Goal: Task Accomplishment & Management: Manage account settings

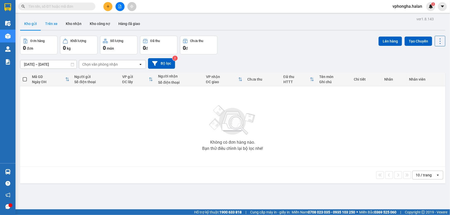
click at [51, 24] on button "Trên xe" at bounding box center [51, 24] width 21 height 12
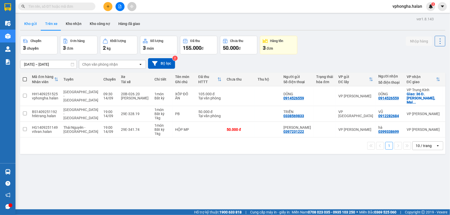
click at [25, 23] on button "Kho gửi" at bounding box center [30, 24] width 21 height 12
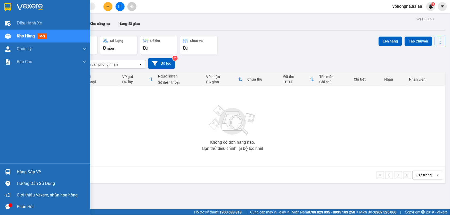
click at [21, 168] on div "Hàng sắp về" at bounding box center [45, 172] width 90 height 12
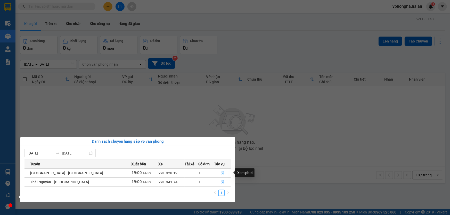
click at [221, 173] on icon "file-done" at bounding box center [223, 173] width 4 height 4
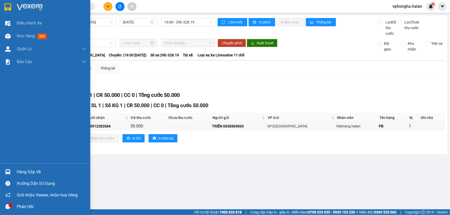
click at [21, 168] on div "Hàng sắp về" at bounding box center [45, 172] width 90 height 12
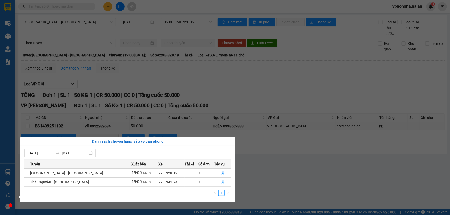
click at [222, 182] on button "button" at bounding box center [222, 182] width 16 height 8
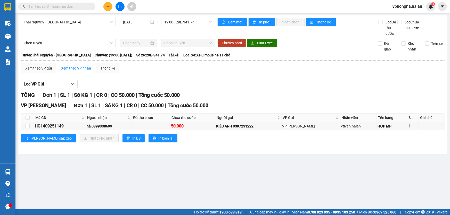
click at [128, 164] on main "Thái Nguyên - Quảng Ninh 14/09/2025 19:00 - 29E-341.74 Làm mới In phơi In đơn c…" at bounding box center [225, 105] width 450 height 210
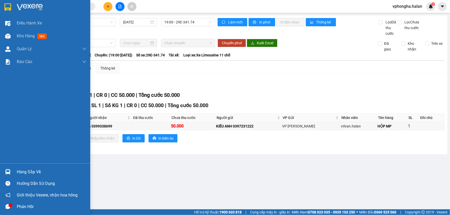
click at [32, 175] on div "Hàng sắp về" at bounding box center [52, 172] width 70 height 8
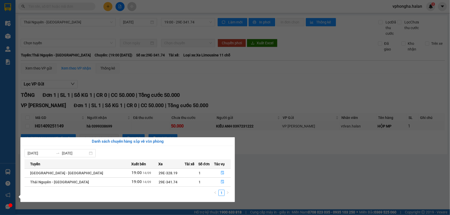
drag, startPoint x: 253, startPoint y: 156, endPoint x: 222, endPoint y: 151, distance: 31.2
click at [250, 156] on section "Kết quả tìm kiếm ( 0 ) Bộ lọc No Data vphongha.halan 3 Điều hành xe Kho hàng mớ…" at bounding box center [225, 107] width 450 height 215
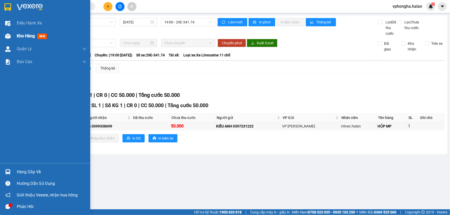
click at [33, 39] on div "Kho hàng mới" at bounding box center [33, 36] width 32 height 6
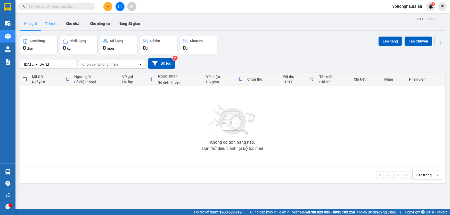
click at [48, 25] on button "Trên xe" at bounding box center [51, 24] width 21 height 12
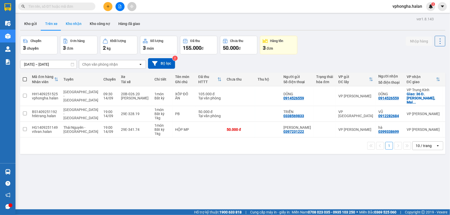
click at [72, 22] on button "Kho nhận" at bounding box center [74, 24] width 24 height 12
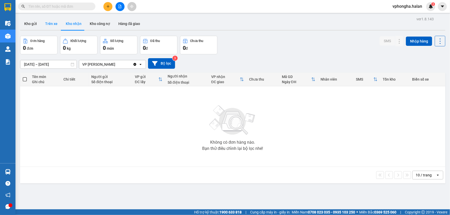
click at [55, 22] on button "Trên xe" at bounding box center [51, 24] width 21 height 12
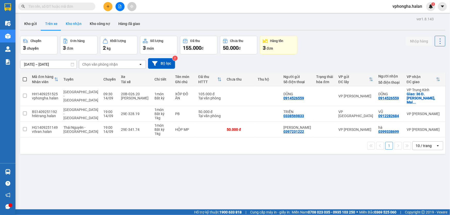
click at [70, 21] on button "Kho nhận" at bounding box center [74, 24] width 24 height 12
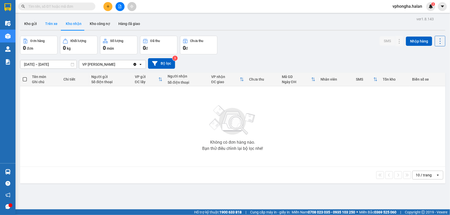
click at [55, 21] on button "Trên xe" at bounding box center [51, 24] width 21 height 12
type input "[DATE] – [DATE]"
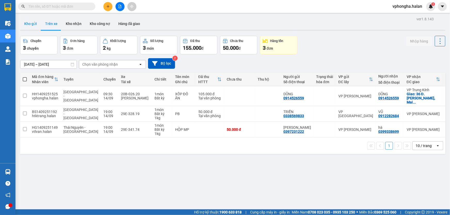
click at [34, 23] on button "Kho gửi" at bounding box center [30, 24] width 21 height 12
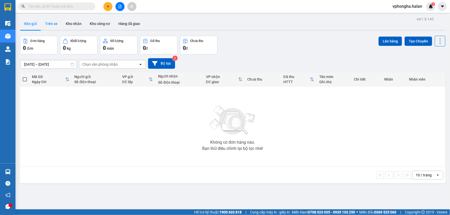
click at [54, 23] on button "Trên xe" at bounding box center [51, 24] width 21 height 12
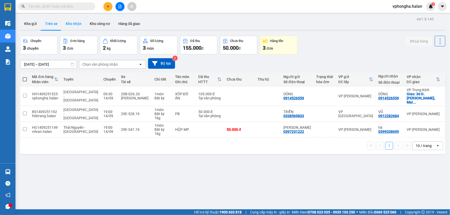
click at [67, 23] on button "Kho nhận" at bounding box center [74, 24] width 24 height 12
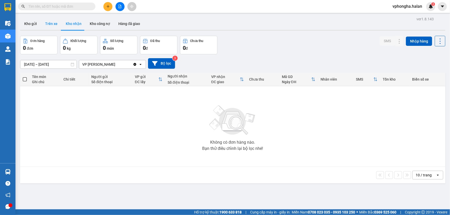
click at [54, 23] on button "Trên xe" at bounding box center [51, 24] width 21 height 12
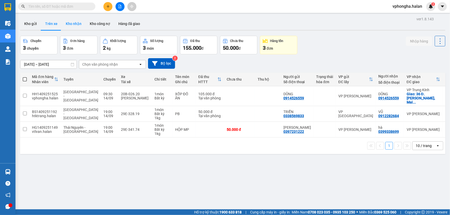
click at [70, 24] on button "Kho nhận" at bounding box center [74, 24] width 24 height 12
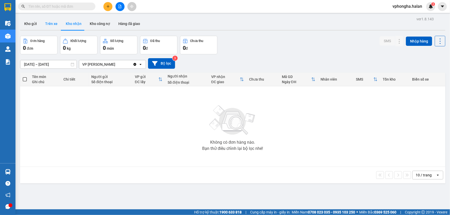
click at [46, 24] on button "Trên xe" at bounding box center [51, 24] width 21 height 12
type input "[DATE] – [DATE]"
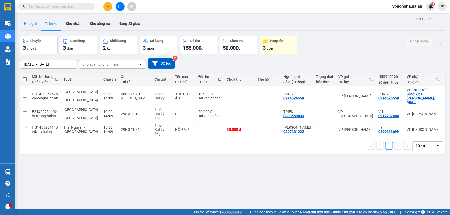
click at [30, 27] on button "Kho gửi" at bounding box center [30, 24] width 21 height 12
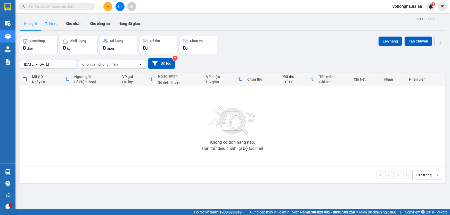
click at [41, 25] on button "Trên xe" at bounding box center [51, 24] width 21 height 12
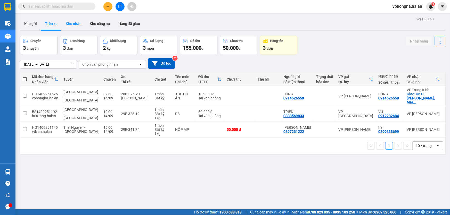
click at [74, 25] on button "Kho nhận" at bounding box center [74, 24] width 24 height 12
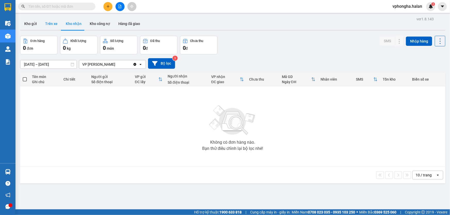
click at [55, 25] on button "Trên xe" at bounding box center [51, 24] width 21 height 12
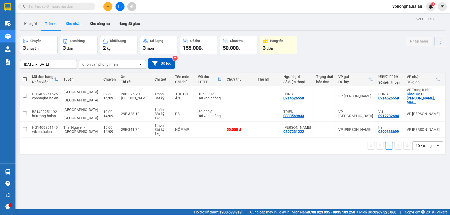
click at [79, 22] on button "Kho nhận" at bounding box center [74, 24] width 24 height 12
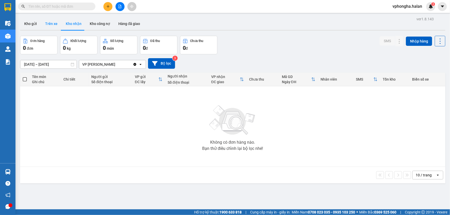
click at [60, 23] on div "Kho gửi Trên xe Kho nhận Kho công nợ Hàng đã giao" at bounding box center [232, 25] width 425 height 14
click at [52, 23] on button "Trên xe" at bounding box center [51, 24] width 21 height 12
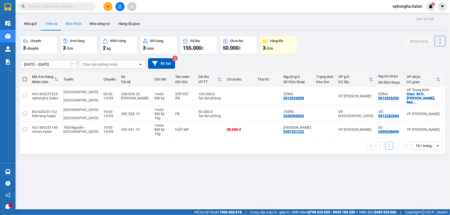
click at [70, 23] on button "Kho nhận" at bounding box center [74, 24] width 24 height 12
type input "18/07/2025 – 15/09/2025"
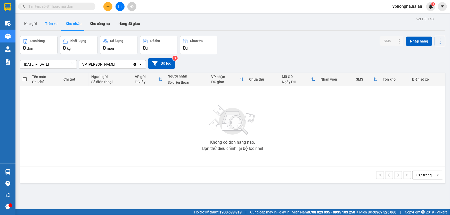
click at [53, 27] on button "Trên xe" at bounding box center [51, 24] width 21 height 12
type input "[DATE] – [DATE]"
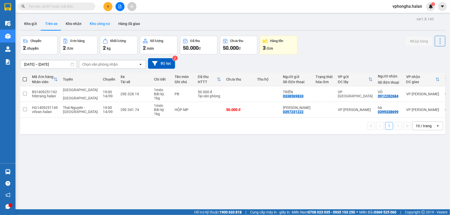
click at [87, 23] on button "Kho công nợ" at bounding box center [100, 24] width 29 height 12
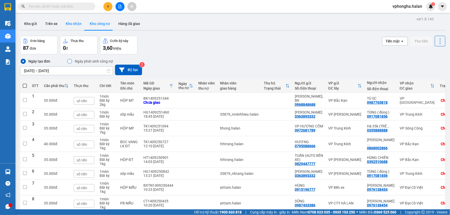
click at [74, 26] on button "Kho nhận" at bounding box center [74, 24] width 24 height 12
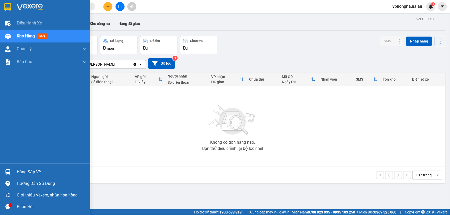
click at [26, 174] on div "Hàng sắp về" at bounding box center [52, 172] width 70 height 8
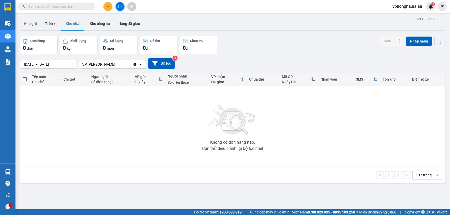
click at [257, 145] on section "Kết quả tìm kiếm ( 0 ) Bộ lọc No Data vphongha.halan 3 Điều hành xe Kho hàng mớ…" at bounding box center [225, 107] width 450 height 215
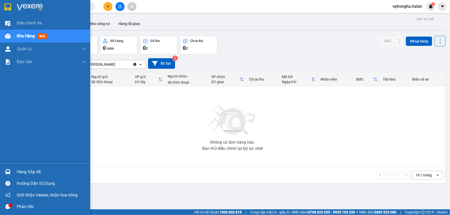
click at [21, 167] on div "Hàng sắp về" at bounding box center [45, 172] width 90 height 12
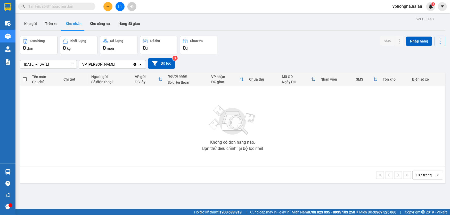
click at [166, 125] on section "Kết quả tìm kiếm ( 0 ) Bộ lọc No Data vphongha.halan 3 Điều hành xe Kho hàng mớ…" at bounding box center [225, 107] width 450 height 215
click at [49, 20] on button "Trên xe" at bounding box center [51, 24] width 21 height 12
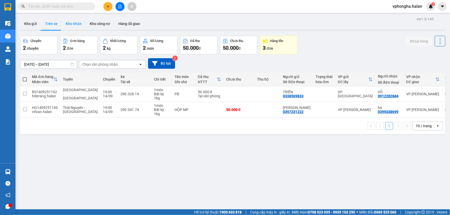
click at [69, 21] on button "Kho nhận" at bounding box center [74, 24] width 24 height 12
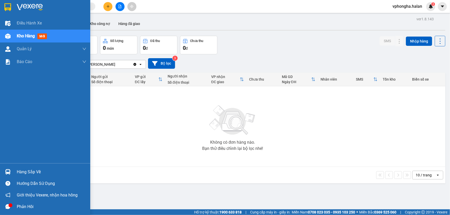
drag, startPoint x: 39, startPoint y: 176, endPoint x: 49, endPoint y: 172, distance: 10.5
click at [40, 176] on div "Hàng sắp về" at bounding box center [52, 172] width 70 height 8
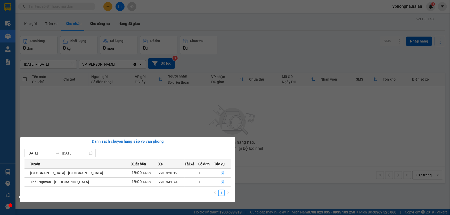
click at [144, 123] on section "Kết quả tìm kiếm ( 0 ) Bộ lọc No Data vphongha.halan 3 Điều hành xe Kho hàng mớ…" at bounding box center [225, 107] width 450 height 215
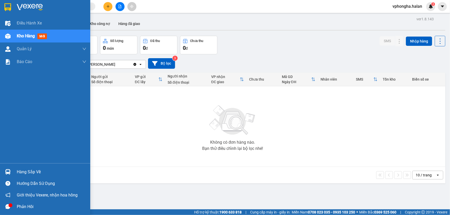
click at [21, 175] on div "Hàng sắp về" at bounding box center [52, 172] width 70 height 8
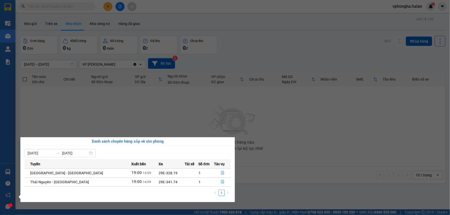
drag, startPoint x: 190, startPoint y: 134, endPoint x: 187, endPoint y: 134, distance: 3.1
click at [191, 134] on section "Kết quả tìm kiếm ( 0 ) Bộ lọc No Data vphongha.halan 3 Điều hành xe Kho hàng mớ…" at bounding box center [225, 107] width 450 height 215
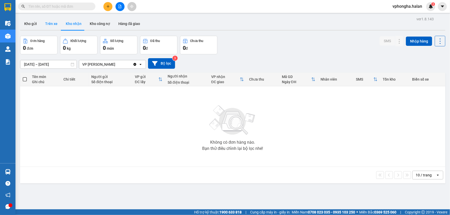
click at [52, 26] on button "Trên xe" at bounding box center [51, 24] width 21 height 12
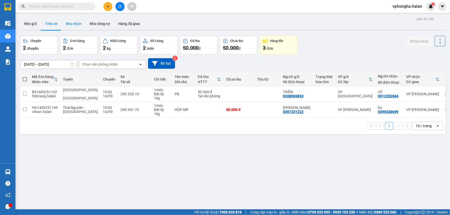
click at [74, 24] on button "Kho nhận" at bounding box center [74, 24] width 24 height 12
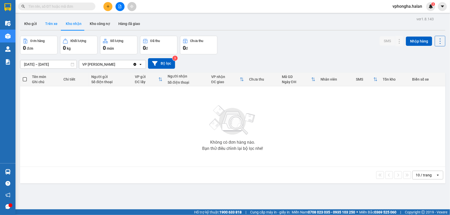
click at [45, 19] on button "Trên xe" at bounding box center [51, 24] width 21 height 12
type input "[DATE] – [DATE]"
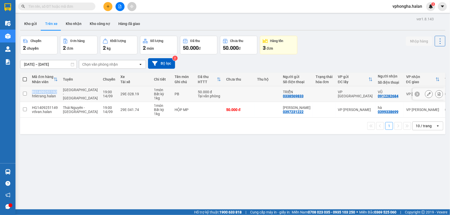
drag, startPoint x: 58, startPoint y: 92, endPoint x: 31, endPoint y: 92, distance: 26.1
click at [31, 92] on td "BS1409251192 htktrang.halan" at bounding box center [44, 94] width 31 height 16
checkbox input "true"
copy div "BS1409251192"
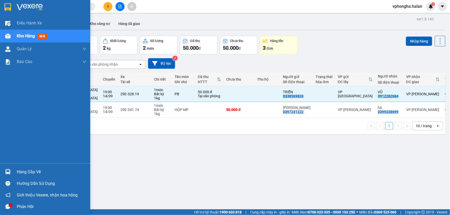
click at [26, 168] on div "Hàng sắp về" at bounding box center [45, 172] width 90 height 12
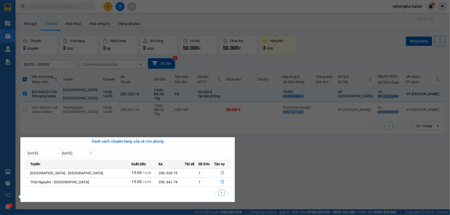
click at [262, 168] on section "Kết quả tìm kiếm ( 0 ) Bộ lọc No Data vphongha.halan 3 Điều hành xe Kho hàng mớ…" at bounding box center [225, 107] width 450 height 215
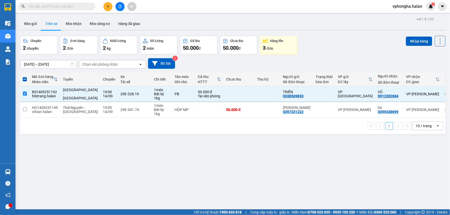
click at [149, 177] on div "ver 1.8.143 Kho gửi Trên xe Kho nhận Kho công nợ Hàng đã giao Chuyến 2 chuyến Đ…" at bounding box center [232, 122] width 429 height 215
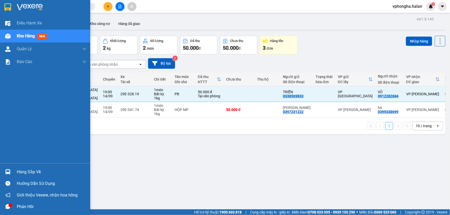
click at [27, 170] on div "Hàng sắp về" at bounding box center [52, 172] width 70 height 8
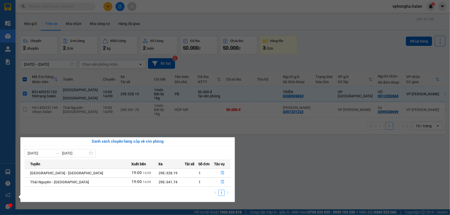
drag, startPoint x: 307, startPoint y: 181, endPoint x: 311, endPoint y: 181, distance: 3.4
click at [309, 181] on section "Kết quả tìm kiếm ( 0 ) Bộ lọc No Data vphongha.halan 3 Điều hành xe Kho hàng mớ…" at bounding box center [225, 107] width 450 height 215
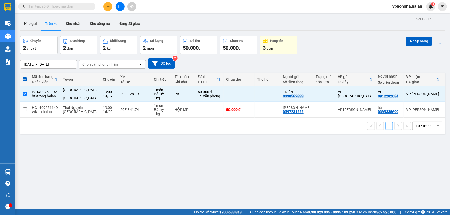
click at [337, 183] on div "ver 1.8.143 Kho gửi Trên xe Kho nhận Kho công nợ Hàng đã giao Chuyến 2 chuyến Đ…" at bounding box center [232, 122] width 429 height 215
click at [107, 6] on icon "plus" at bounding box center [108, 7] width 4 height 4
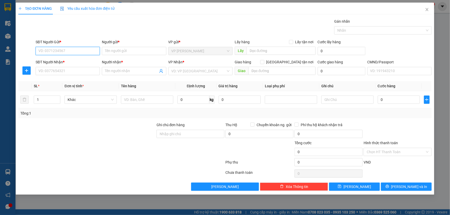
click at [86, 51] on input "SĐT Người Gửi *" at bounding box center [68, 51] width 64 height 8
type input "0907227366"
click at [124, 51] on input "Người gửi *" at bounding box center [134, 51] width 64 height 8
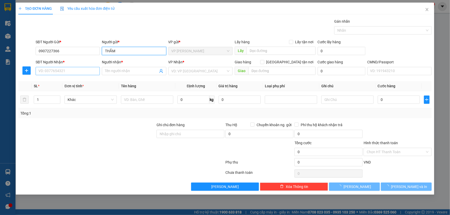
type input "THẮM"
click at [75, 71] on input "SĐT Người Nhận *" at bounding box center [68, 71] width 64 height 8
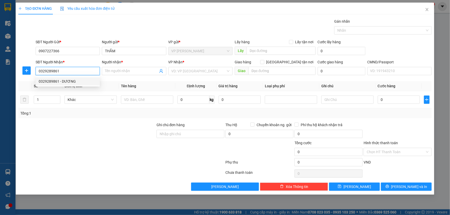
type input "0329289861"
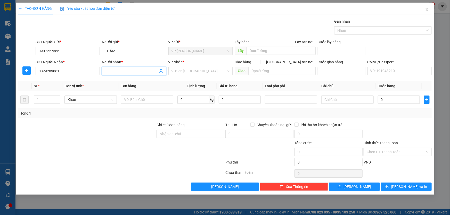
click at [141, 74] on input "Người nhận *" at bounding box center [131, 71] width 53 height 6
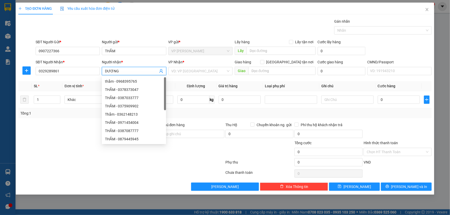
type input "DƯƠNG"
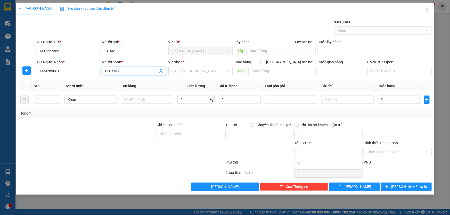
click at [264, 63] on input "[GEOGRAPHIC_DATA] tận nơi" at bounding box center [262, 62] width 4 height 4
checkbox input "true"
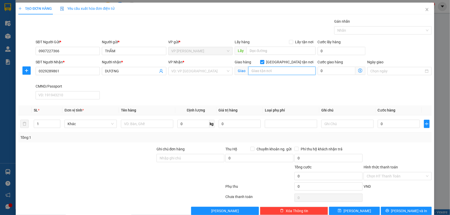
click at [285, 70] on input "text" at bounding box center [281, 71] width 67 height 8
type input "SIÊU THỊ THÀNH ĐÔ - ĐƯỜNG MINH CẦU KÉO DÀI"
click at [359, 71] on icon "dollar-circle" at bounding box center [360, 71] width 4 height 4
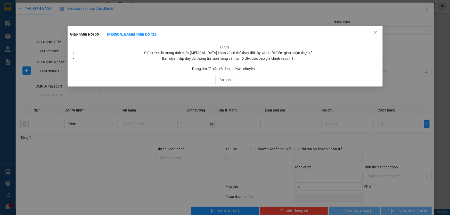
scroll to position [0, 0]
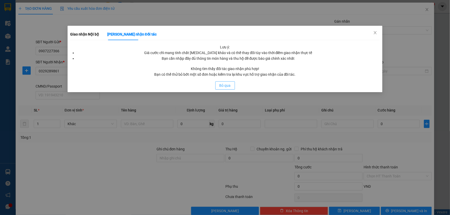
click at [226, 85] on span "Bỏ qua" at bounding box center [225, 86] width 11 height 6
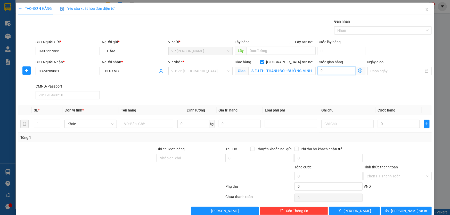
click at [337, 74] on input "0" at bounding box center [337, 71] width 38 height 8
type input "1"
type input "15"
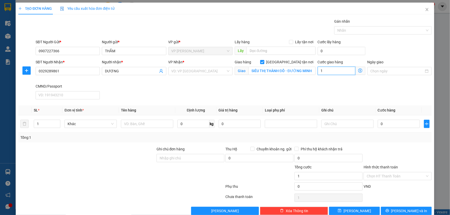
type input "15"
type input "15.000"
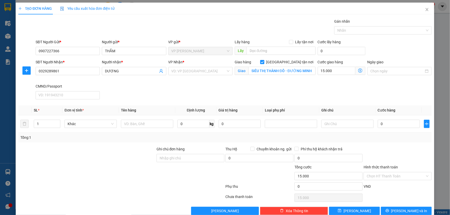
drag, startPoint x: 333, startPoint y: 90, endPoint x: 334, endPoint y: 92, distance: 2.7
click at [333, 90] on div "SĐT Người Nhận * 0329289861 Người nhận * DƯƠNG VP Nhận * VD: VP Sài Gòn Giao hà…" at bounding box center [234, 80] width 398 height 42
click at [153, 123] on input "text" at bounding box center [147, 124] width 52 height 8
click at [160, 123] on input "XỐP" at bounding box center [147, 124] width 52 height 8
type input "XỐP SC"
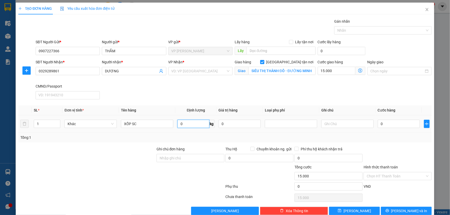
click at [188, 126] on input "0" at bounding box center [193, 124] width 32 height 8
type input "5"
click at [241, 140] on div "Tổng: 1" at bounding box center [224, 138] width 409 height 6
click at [403, 139] on div "Tổng: 1" at bounding box center [224, 138] width 409 height 6
click at [284, 121] on div at bounding box center [291, 124] width 50 height 6
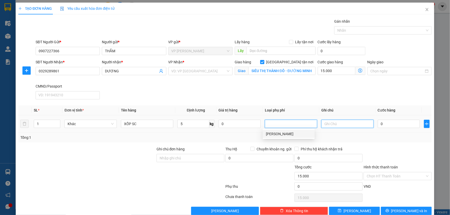
drag, startPoint x: 337, startPoint y: 121, endPoint x: 358, endPoint y: 122, distance: 20.9
click at [337, 121] on input "text" at bounding box center [347, 124] width 52 height 8
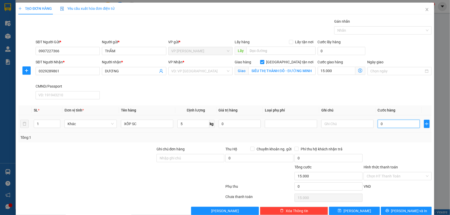
click at [389, 122] on input "0" at bounding box center [399, 124] width 42 height 8
click at [393, 144] on div "Transit Pickup Surcharge Ids Transit Deliver Surcharge Ids Transit Deliver Surc…" at bounding box center [224, 117] width 413 height 197
click at [395, 124] on input "0" at bounding box center [399, 124] width 42 height 8
type input "9"
type input "15.009"
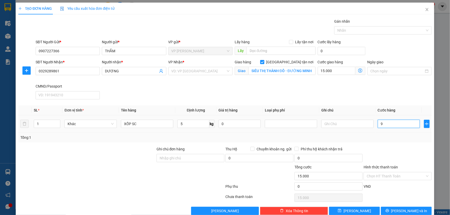
type input "15.009"
type input "90"
type input "15.090"
type input "90.000"
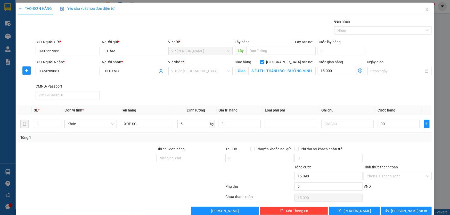
type input "105.000"
drag, startPoint x: 371, startPoint y: 158, endPoint x: 380, endPoint y: 155, distance: 9.4
click at [372, 157] on div at bounding box center [397, 156] width 69 height 18
click at [192, 156] on input "Ghi chú đơn hàng" at bounding box center [191, 158] width 68 height 8
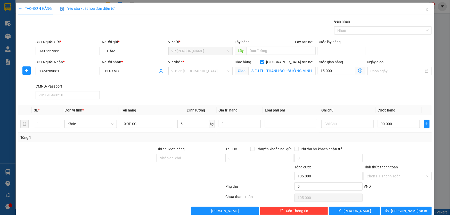
click at [268, 177] on div at bounding box center [259, 174] width 69 height 18
click at [412, 212] on span "[PERSON_NAME] và In" at bounding box center [409, 211] width 36 height 6
click at [206, 70] on input "search" at bounding box center [199, 71] width 54 height 8
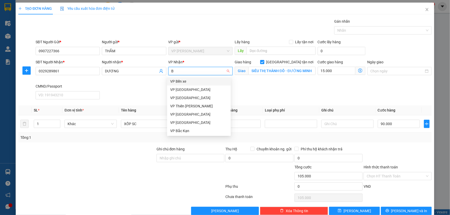
type input "BS"
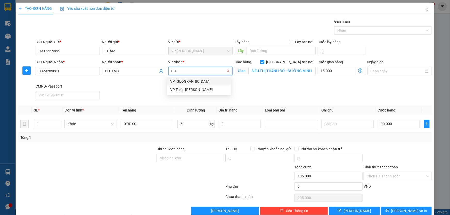
click at [196, 81] on div "VP [GEOGRAPHIC_DATA]" at bounding box center [199, 82] width 58 height 6
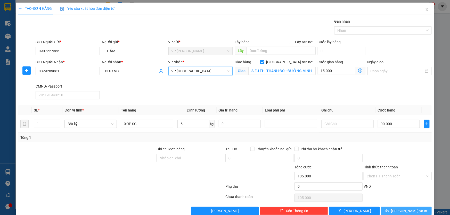
click at [400, 209] on span "[PERSON_NAME] và In" at bounding box center [409, 211] width 36 height 6
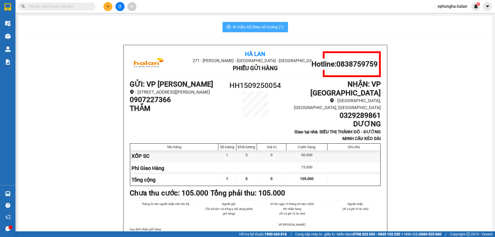
click at [273, 25] on span "In mẫu A5 theo số lượng (1)" at bounding box center [258, 27] width 51 height 6
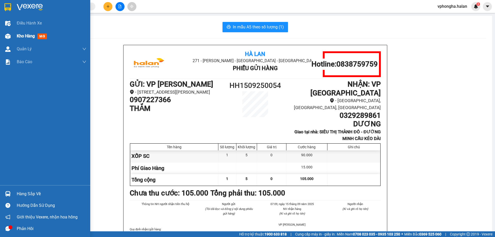
click at [37, 39] on div "Kho hàng mới" at bounding box center [33, 36] width 32 height 6
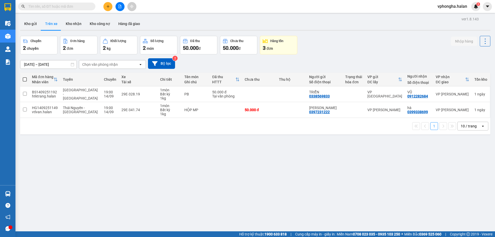
click at [190, 21] on div "Kho gửi Trên xe Kho nhận Kho công nợ Hàng đã giao" at bounding box center [255, 25] width 470 height 14
click at [29, 21] on button "Kho gửi" at bounding box center [30, 24] width 21 height 12
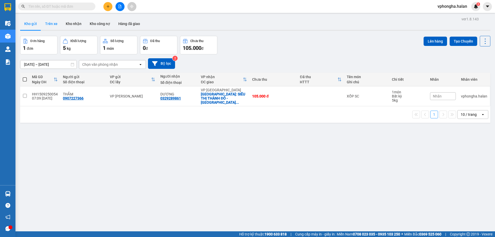
click at [46, 21] on button "Trên xe" at bounding box center [51, 24] width 21 height 12
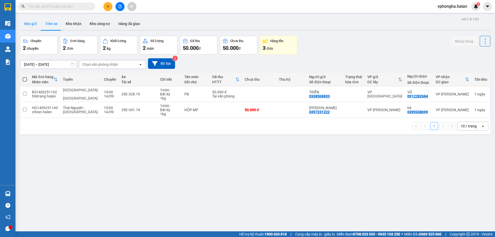
click at [30, 27] on button "Kho gửi" at bounding box center [30, 24] width 21 height 12
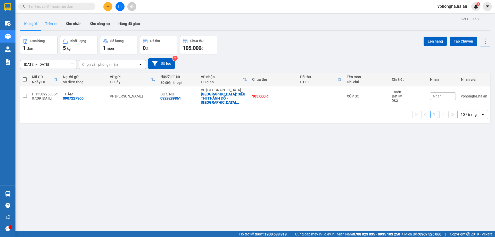
click at [50, 25] on button "Trên xe" at bounding box center [51, 24] width 21 height 12
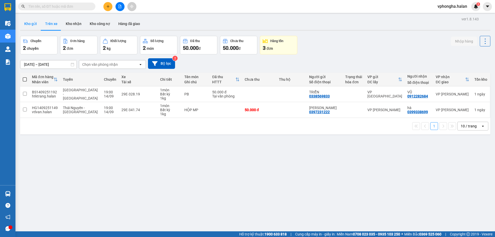
click at [30, 22] on button "Kho gửi" at bounding box center [30, 24] width 21 height 12
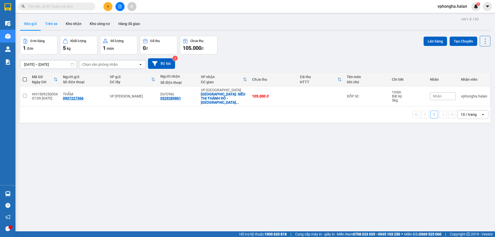
click at [49, 24] on button "Trên xe" at bounding box center [51, 24] width 21 height 12
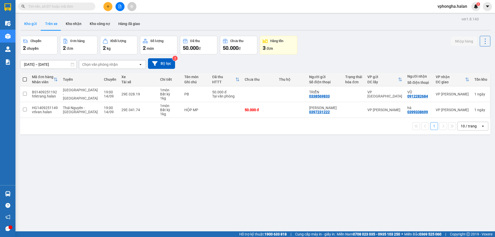
click at [31, 22] on button "Kho gửi" at bounding box center [30, 24] width 21 height 12
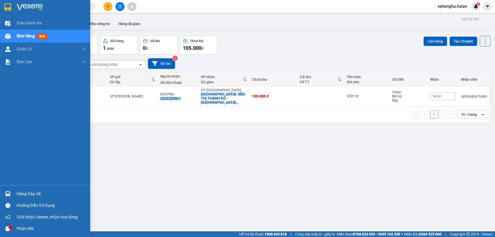
click at [38, 191] on div "Hàng sắp về" at bounding box center [52, 194] width 70 height 8
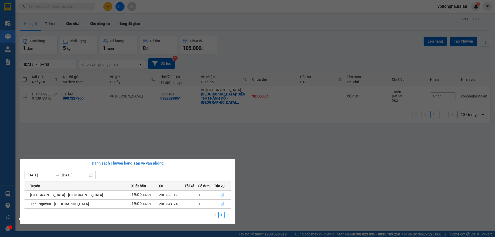
click at [305, 157] on section "Kết quả tìm kiếm ( 0 ) Bộ lọc No Data vphongha.halan 3 Điều hành xe Kho hàng mớ…" at bounding box center [247, 118] width 495 height 237
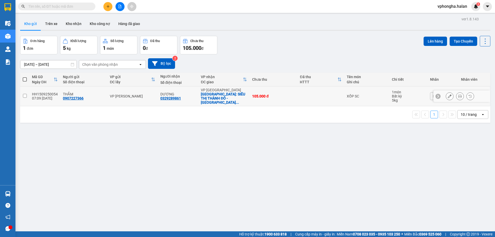
click at [26, 95] on input "checkbox" at bounding box center [25, 96] width 4 height 4
checkbox input "true"
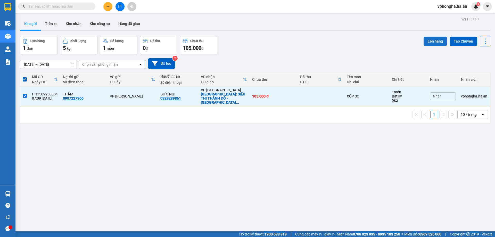
click at [432, 41] on button "Lên hàng" at bounding box center [435, 41] width 23 height 9
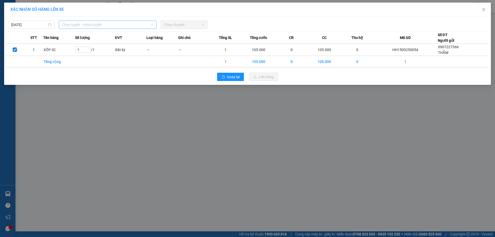
click at [112, 25] on span "Chọn tuyến - nhóm tuyến" at bounding box center [108, 25] width 92 height 8
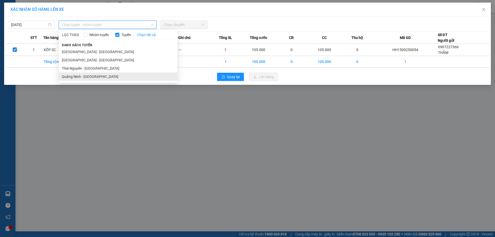
click at [97, 75] on li "Quảng Ninh - [GEOGRAPHIC_DATA]" at bounding box center [118, 76] width 119 height 8
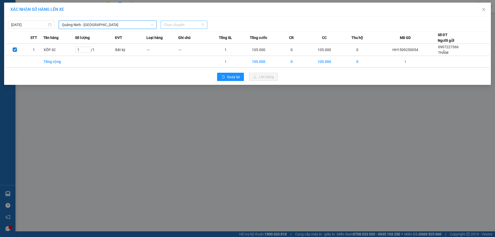
click at [178, 23] on span "Chọn chuyến" at bounding box center [184, 25] width 40 height 8
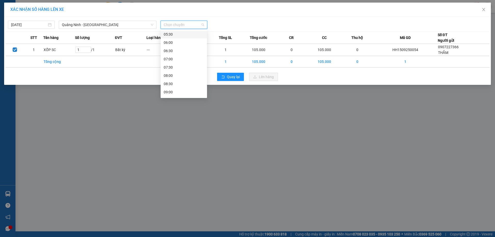
scroll to position [26, 0]
click at [179, 68] on div "08:00" at bounding box center [184, 67] width 40 height 6
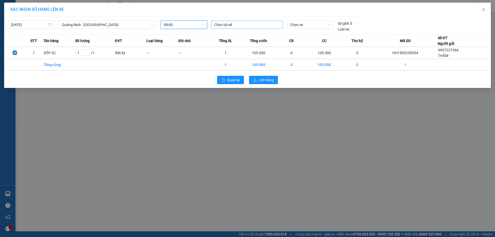
click at [243, 25] on div at bounding box center [247, 25] width 69 height 6
type input "XUÂN TRỌ"
click at [252, 37] on div "0982.165.710 [PERSON_NAME]" at bounding box center [249, 35] width 71 height 6
click at [310, 25] on span "Chọn xe" at bounding box center [310, 25] width 40 height 8
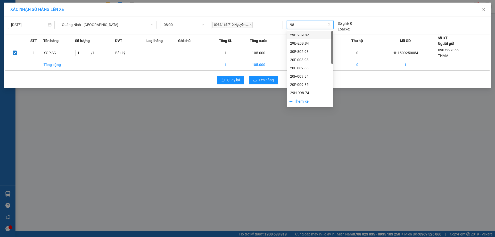
type input "988"
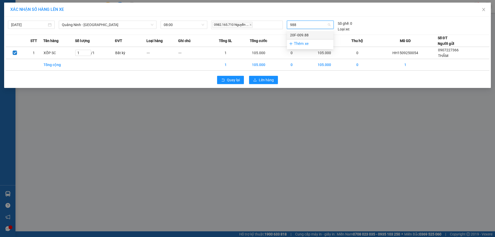
click at [305, 34] on div "20F-009.88" at bounding box center [310, 35] width 40 height 6
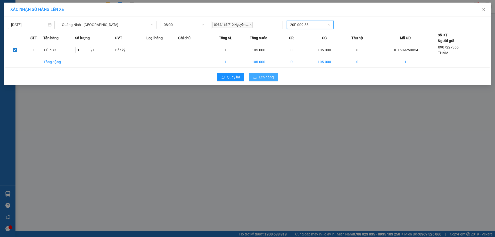
click at [263, 76] on span "Lên hàng" at bounding box center [266, 77] width 15 height 6
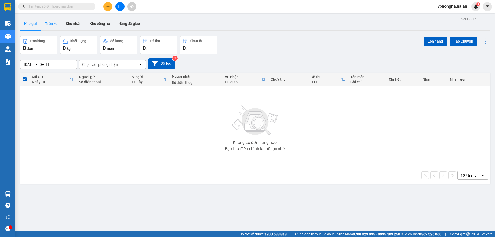
click at [48, 20] on button "Trên xe" at bounding box center [51, 24] width 21 height 12
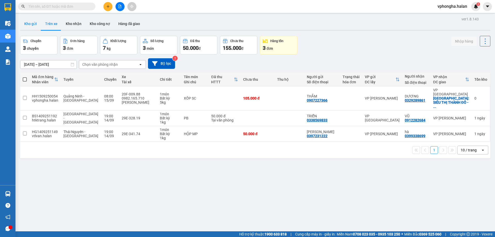
click at [31, 21] on button "Kho gửi" at bounding box center [30, 24] width 21 height 12
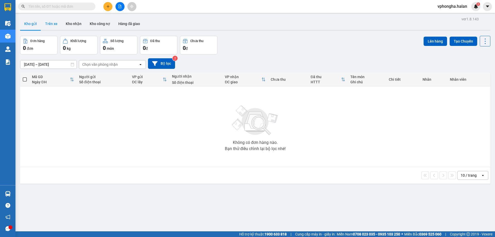
click at [50, 21] on button "Trên xe" at bounding box center [51, 24] width 21 height 12
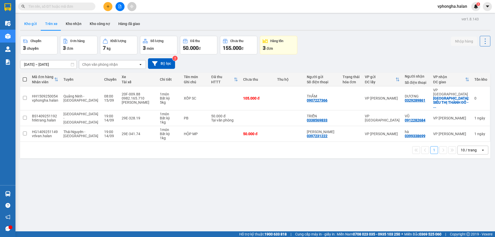
click at [35, 25] on button "Kho gửi" at bounding box center [30, 24] width 21 height 12
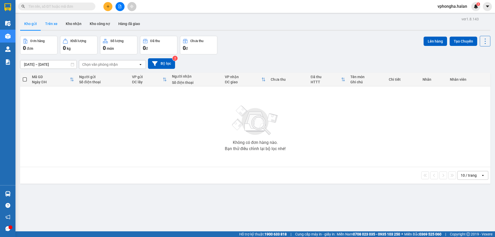
click at [47, 23] on button "Trên xe" at bounding box center [51, 24] width 21 height 12
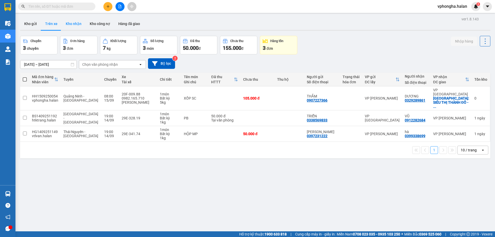
click at [67, 25] on button "Kho nhận" at bounding box center [74, 24] width 24 height 12
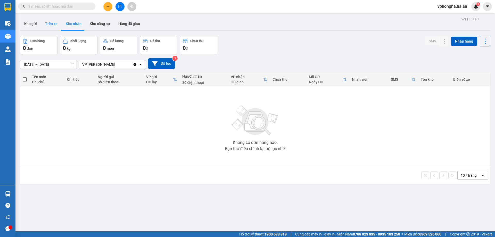
click at [52, 23] on button "Trên xe" at bounding box center [51, 24] width 21 height 12
type input "[DATE] – [DATE]"
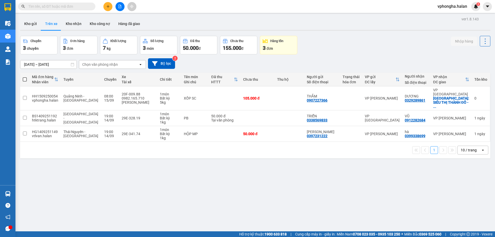
click at [42, 208] on div "ver 1.8.143 Kho gửi Trên xe Kho nhận Kho công nợ Hàng đã giao Chuyến 3 chuyến Đ…" at bounding box center [255, 133] width 475 height 237
click at [33, 22] on button "Kho gửi" at bounding box center [30, 24] width 21 height 12
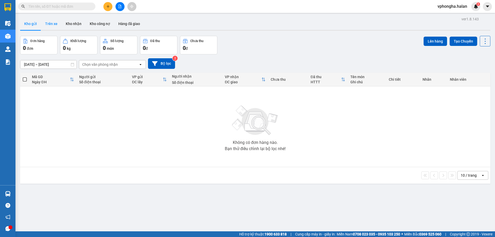
click at [48, 23] on button "Trên xe" at bounding box center [51, 24] width 21 height 12
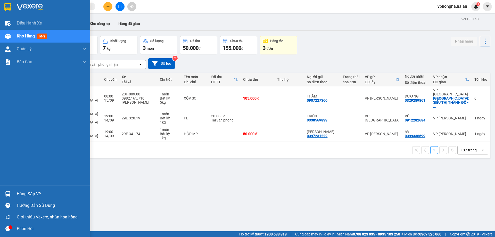
click at [32, 195] on div "Hàng sắp về" at bounding box center [52, 194] width 70 height 8
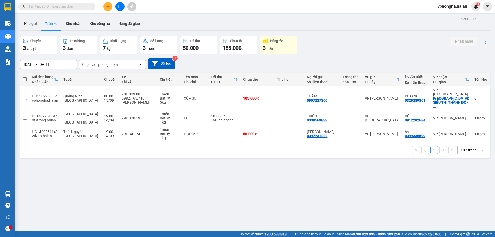
click at [293, 177] on section "Kết quả tìm kiếm ( 0 ) Bộ lọc No Data vphongha.halan 3 Điều hành xe Kho hàng mớ…" at bounding box center [247, 118] width 495 height 237
drag, startPoint x: 133, startPoint y: 205, endPoint x: 69, endPoint y: 226, distance: 68.2
click at [133, 205] on div "ver 1.8.143 Kho gửi Trên xe Kho nhận Kho công nợ Hàng đã giao Chuyến 3 chuyến Đ…" at bounding box center [255, 133] width 475 height 237
click at [23, 116] on input "checkbox" at bounding box center [25, 118] width 4 height 4
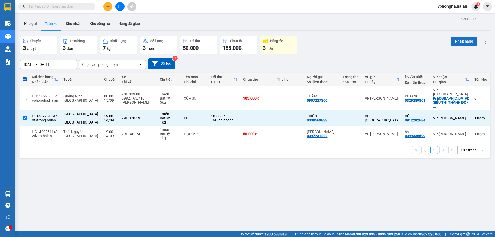
click at [450, 41] on button "Nhập hàng" at bounding box center [464, 41] width 26 height 9
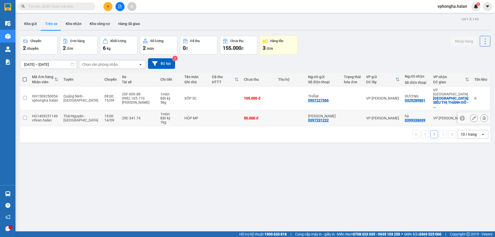
click at [25, 116] on input "checkbox" at bounding box center [25, 118] width 4 height 4
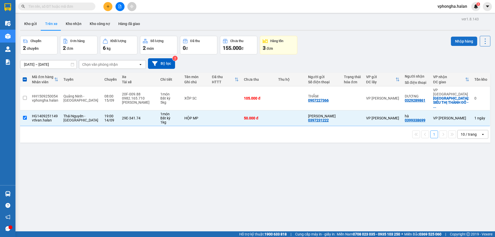
click at [450, 42] on button "Nhập hàng" at bounding box center [464, 41] width 26 height 9
checkbox input "false"
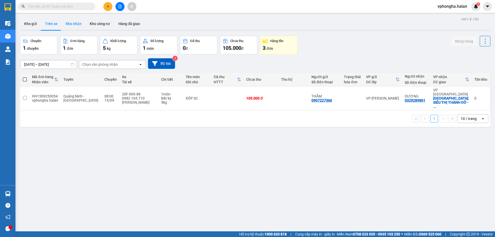
click at [76, 27] on button "Kho nhận" at bounding box center [74, 24] width 24 height 12
type input "18/07/2025 – 15/09/2025"
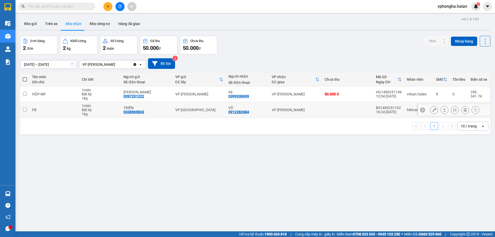
click at [26, 111] on input "checkbox" at bounding box center [25, 110] width 4 height 4
checkbox input "true"
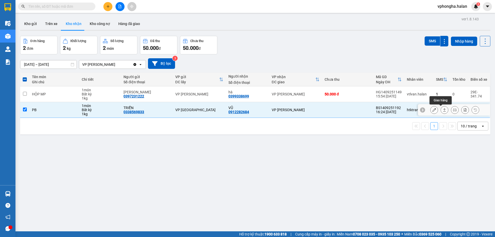
click at [443, 109] on icon at bounding box center [445, 110] width 4 height 4
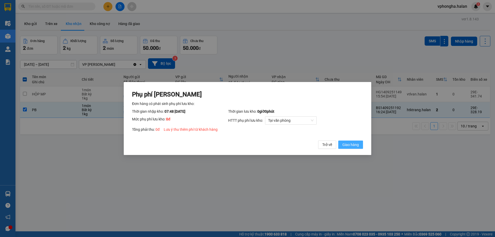
click at [352, 148] on button "Giao hàng" at bounding box center [350, 145] width 25 height 8
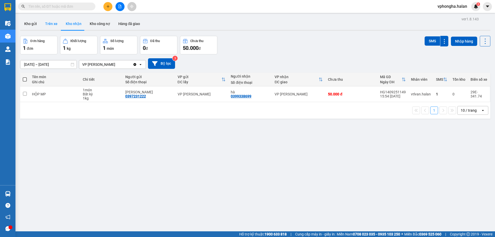
click at [48, 23] on button "Trên xe" at bounding box center [51, 24] width 21 height 12
type input "[DATE] – [DATE]"
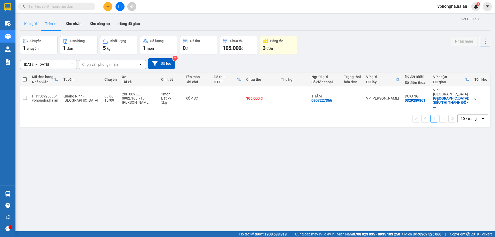
click at [28, 24] on button "Kho gửi" at bounding box center [30, 24] width 21 height 12
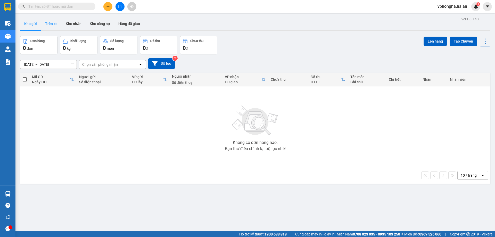
click at [53, 24] on button "Trên xe" at bounding box center [51, 24] width 21 height 12
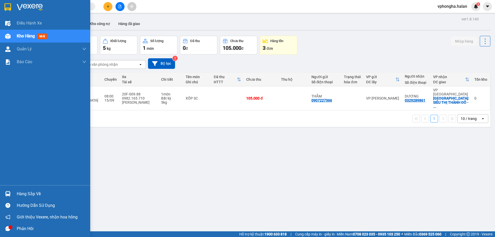
click at [15, 192] on div "Hàng sắp về" at bounding box center [45, 194] width 90 height 12
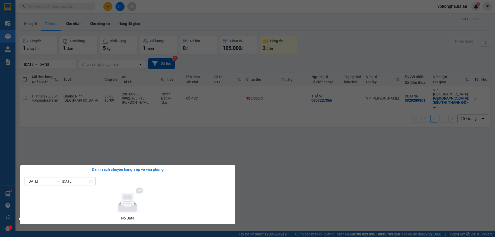
click at [314, 169] on section "Kết quả tìm kiếm ( 0 ) Bộ lọc No Data vphongha.halan 3 Điều hành xe Kho hàng mớ…" at bounding box center [247, 118] width 495 height 237
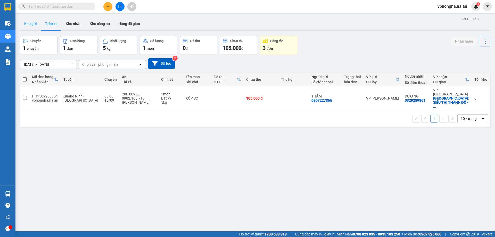
click at [38, 25] on button "Kho gửi" at bounding box center [30, 24] width 21 height 12
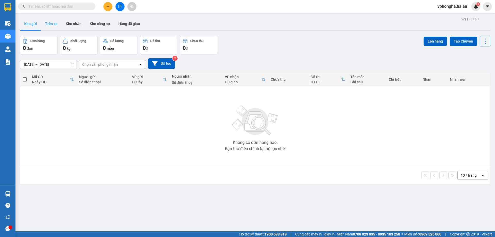
click at [46, 24] on button "Trên xe" at bounding box center [51, 24] width 21 height 12
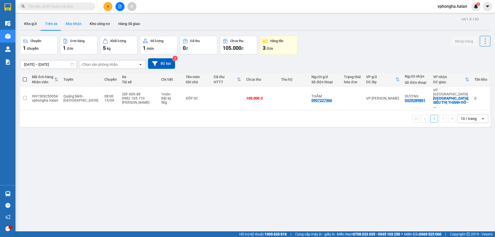
click at [71, 25] on button "Kho nhận" at bounding box center [74, 24] width 24 height 12
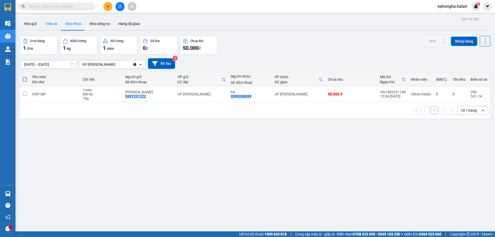
click at [53, 26] on button "Trên xe" at bounding box center [51, 24] width 21 height 12
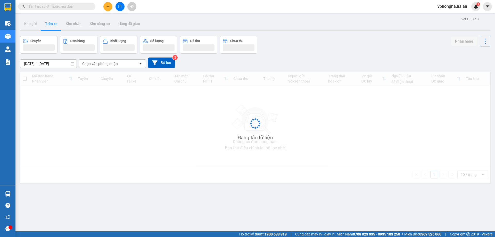
type input "[DATE] – [DATE]"
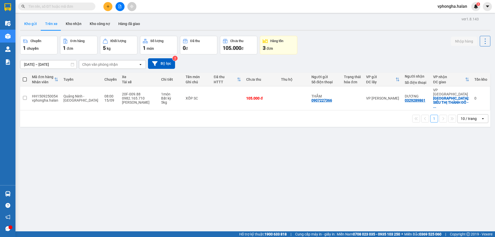
click at [34, 27] on button "Kho gửi" at bounding box center [30, 24] width 21 height 12
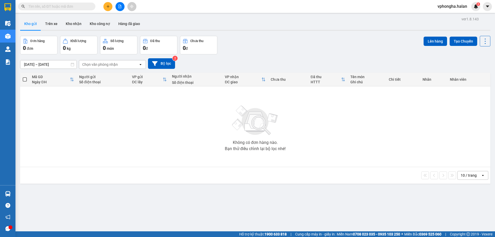
click at [58, 30] on div at bounding box center [255, 30] width 470 height 1
click at [58, 28] on button "Trên xe" at bounding box center [51, 24] width 21 height 12
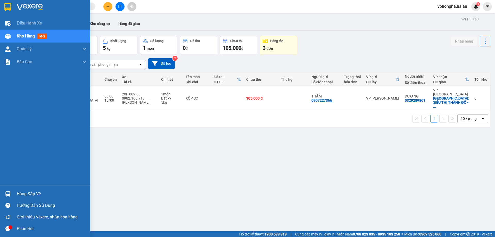
click at [44, 196] on div "Hàng sắp về" at bounding box center [52, 194] width 70 height 8
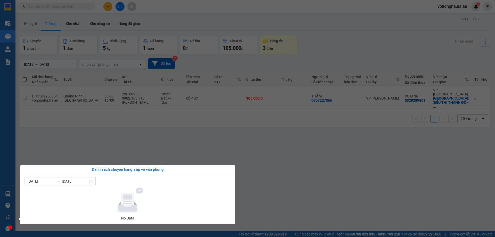
click at [277, 161] on section "Kết quả tìm kiếm ( 0 ) Bộ lọc No Data vphongha.halan 3 Điều hành xe Kho hàng mớ…" at bounding box center [247, 118] width 495 height 237
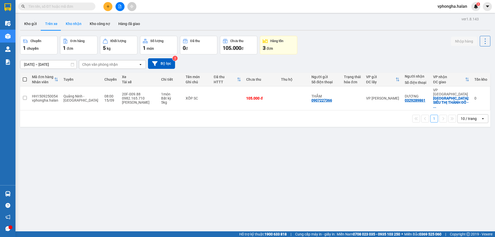
click at [73, 20] on button "Kho nhận" at bounding box center [74, 24] width 24 height 12
type input "18/07/2025 – 15/09/2025"
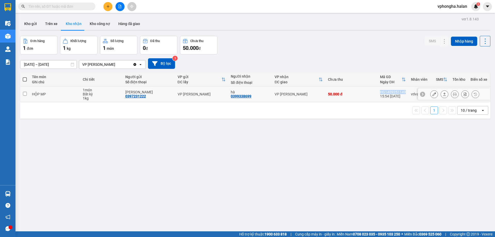
drag, startPoint x: 404, startPoint y: 91, endPoint x: 379, endPoint y: 92, distance: 25.8
click at [379, 92] on td "HG1409251149 15:54 14/09" at bounding box center [393, 94] width 31 height 16
checkbox input "true"
copy div "HG1409251149"
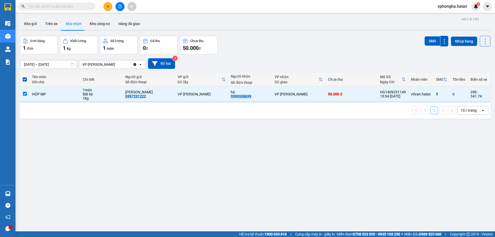
click at [83, 6] on input "text" at bounding box center [58, 7] width 61 height 6
paste input "HG1409251149"
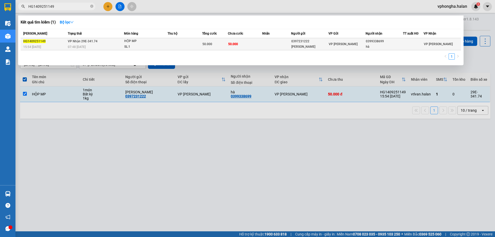
type input "HG1409251149"
click at [160, 45] on div "SL: 1" at bounding box center [143, 47] width 39 height 6
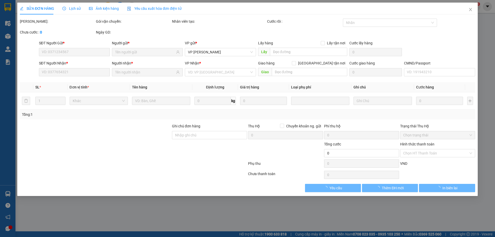
type input "0397231222"
type input "KIỀU ANH"
type input "0399338699"
type input "hà"
type input "50.000"
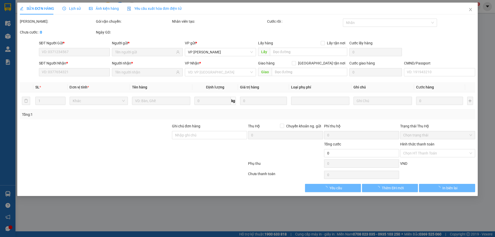
type input "50.000"
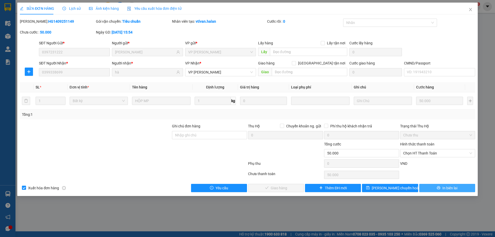
click at [450, 187] on span "In biên lai" at bounding box center [450, 188] width 15 height 6
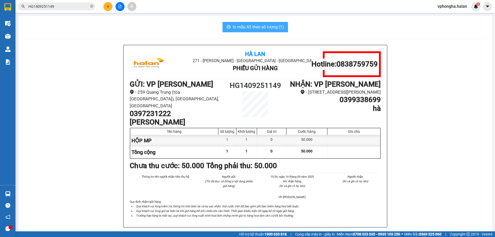
click at [272, 28] on span "In mẫu A5 theo số lượng (1)" at bounding box center [258, 27] width 51 height 6
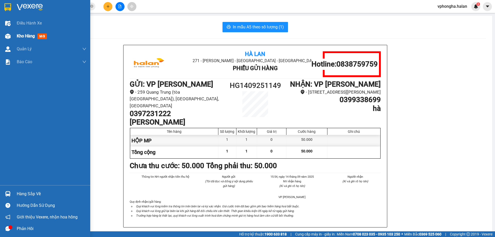
click at [22, 36] on span "Kho hàng" at bounding box center [26, 36] width 18 height 5
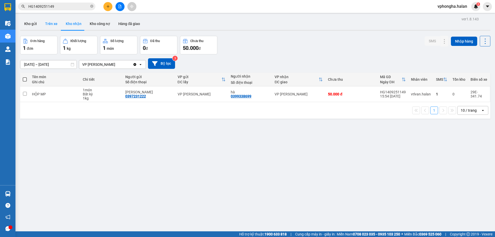
click at [50, 25] on button "Trên xe" at bounding box center [51, 24] width 21 height 12
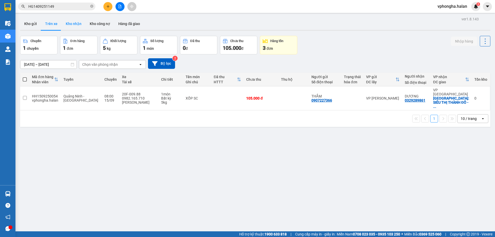
click at [73, 25] on button "Kho nhận" at bounding box center [74, 24] width 24 height 12
type input "18/07/2025 – 15/09/2025"
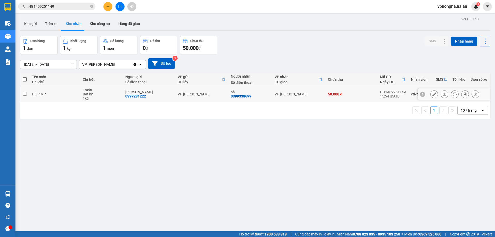
click at [26, 95] on input "checkbox" at bounding box center [25, 94] width 4 height 4
checkbox input "true"
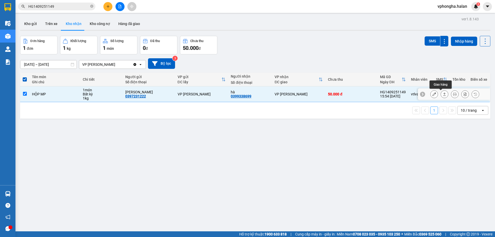
click at [443, 95] on icon at bounding box center [445, 94] width 4 height 4
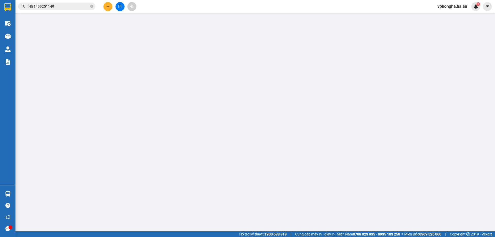
type input "0397231222"
type input "KIỀU ANH"
type input "0399338699"
type input "hà"
type input "50.000"
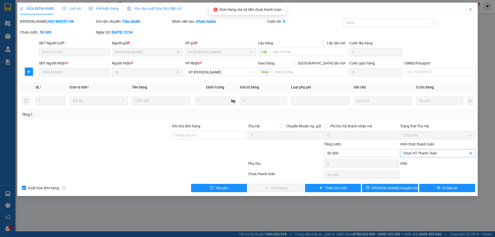
click at [441, 152] on span "Chọn HT Thanh Toán" at bounding box center [437, 153] width 69 height 8
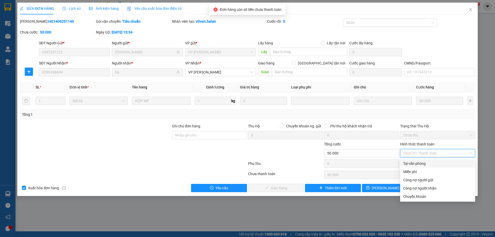
click at [419, 163] on div "Tại văn phòng" at bounding box center [437, 164] width 69 height 6
type input "0"
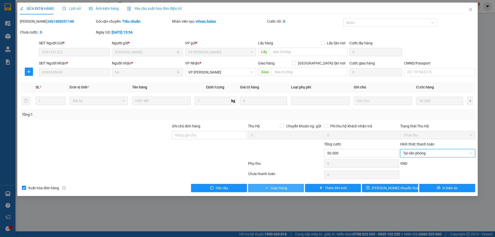
click at [289, 189] on button "Giao hàng" at bounding box center [276, 188] width 56 height 8
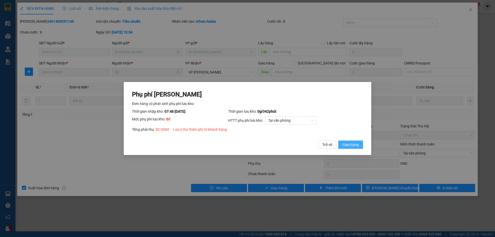
click at [362, 145] on button "Giao hàng" at bounding box center [350, 145] width 25 height 8
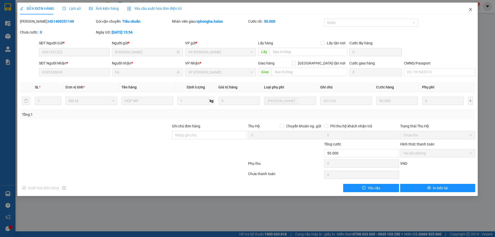
click at [450, 9] on icon "close" at bounding box center [470, 9] width 3 height 3
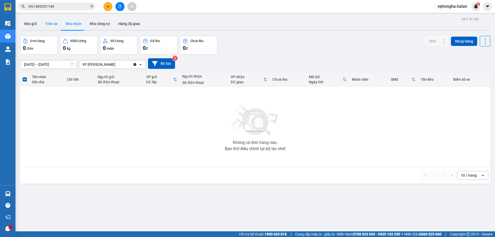
click at [55, 21] on button "Trên xe" at bounding box center [51, 24] width 21 height 12
type input "[DATE] – [DATE]"
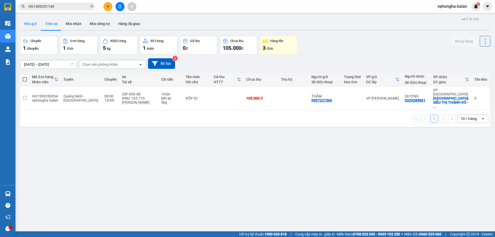
click at [29, 25] on button "Kho gửi" at bounding box center [30, 24] width 21 height 12
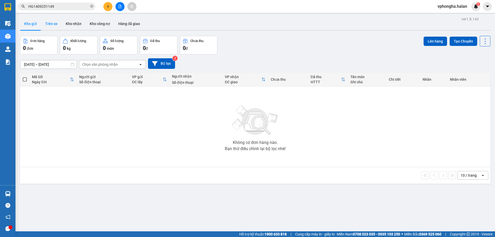
click at [47, 23] on button "Trên xe" at bounding box center [51, 24] width 21 height 12
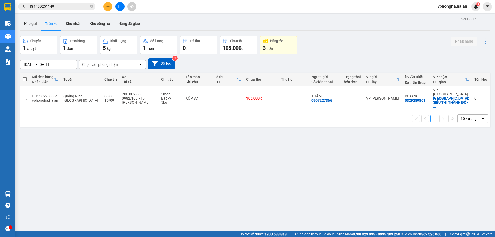
click at [265, 191] on div "ver 1.8.143 Kho gửi Trên xe Kho nhận Kho công nợ Hàng đã giao Chuyến 1 chuyến Đ…" at bounding box center [255, 133] width 475 height 237
click at [29, 24] on button "Kho gửi" at bounding box center [30, 24] width 21 height 12
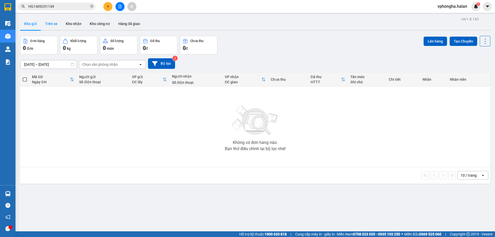
click at [50, 22] on button "Trên xe" at bounding box center [51, 24] width 21 height 12
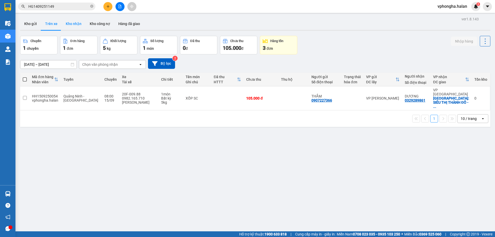
click at [71, 20] on button "Kho nhận" at bounding box center [74, 24] width 24 height 12
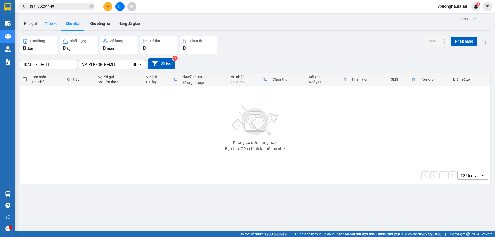
click at [48, 22] on button "Trên xe" at bounding box center [51, 24] width 21 height 12
type input "[DATE] – [DATE]"
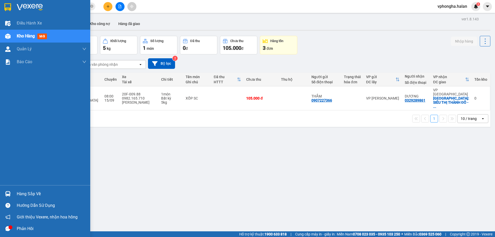
click at [24, 194] on div "Hàng sắp về" at bounding box center [52, 194] width 70 height 8
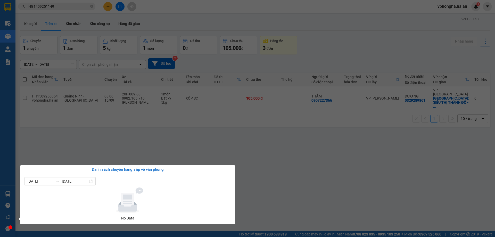
click at [264, 153] on section "Kết quả tìm kiếm ( 1 ) Bộ lọc Mã ĐH Trạng thái Món hàng Thu hộ Tổng cước Chưa c…" at bounding box center [247, 118] width 495 height 237
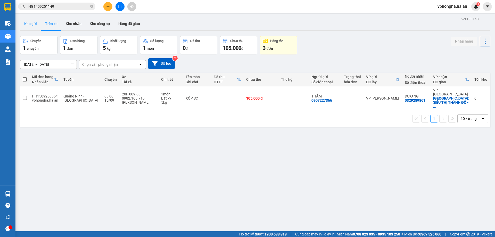
click at [29, 24] on button "Kho gửi" at bounding box center [30, 24] width 21 height 12
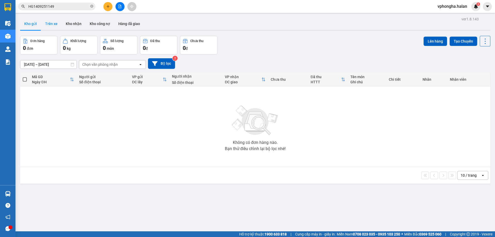
click at [55, 27] on button "Trên xe" at bounding box center [51, 24] width 21 height 12
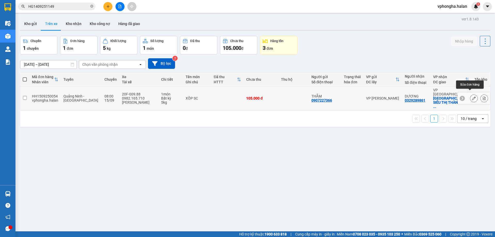
click at [450, 96] on icon at bounding box center [474, 98] width 4 height 4
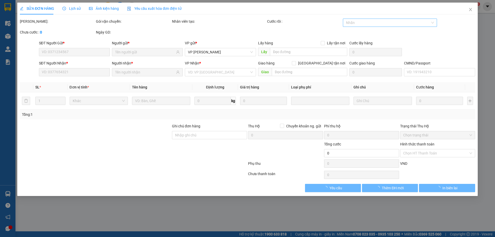
type input "0907227366"
type input "0329289861"
checkbox input "true"
type input "SIÊU THỊ THÀNH ĐÔ - ĐƯỜNG MINH CẦU KÉO DÀI"
type input "105.000"
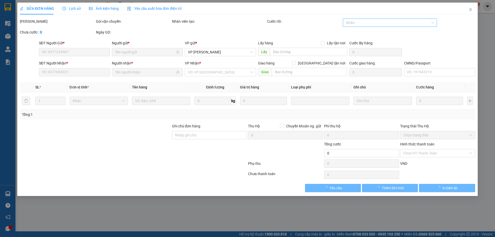
type input "105.000"
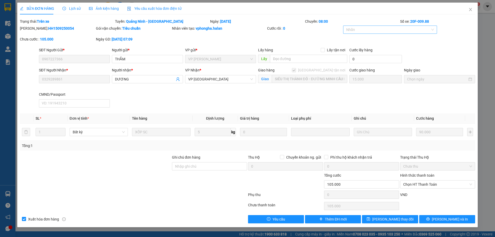
click at [396, 28] on div at bounding box center [388, 30] width 86 height 6
click at [364, 55] on div "Đơn sửa cước" at bounding box center [390, 57] width 88 height 6
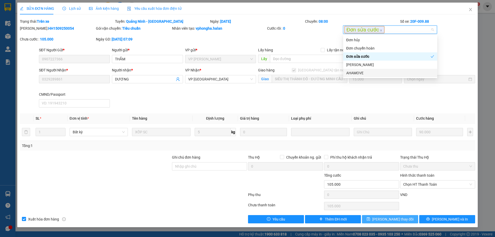
click at [395, 215] on span "[PERSON_NAME] thay đổi" at bounding box center [392, 219] width 41 height 6
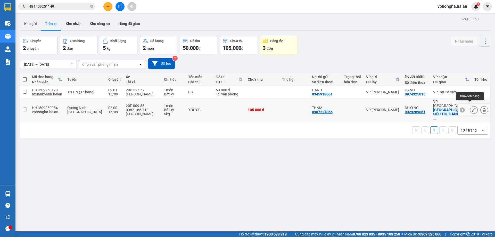
click at [450, 108] on icon at bounding box center [474, 110] width 4 height 4
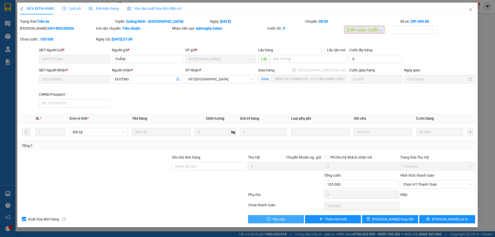
click at [282, 215] on span "Yêu cầu" at bounding box center [279, 219] width 13 height 6
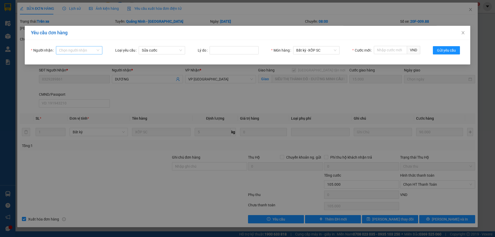
click at [97, 47] on div "Chọn người nhận" at bounding box center [79, 50] width 46 height 8
type input "thutrang"
click at [84, 61] on div "tthutrang.halan" at bounding box center [79, 61] width 40 height 6
click at [219, 50] on input "Lý do" at bounding box center [234, 50] width 49 height 8
type input "nhầm cước"
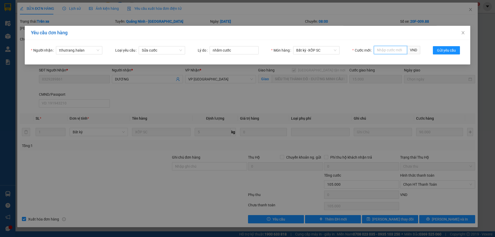
click at [384, 51] on input "Cước mới" at bounding box center [390, 50] width 33 height 8
click at [386, 59] on div "70,000" at bounding box center [397, 61] width 40 height 6
type input "70,000"
click at [450, 50] on span "Gửi yêu cầu" at bounding box center [446, 50] width 19 height 6
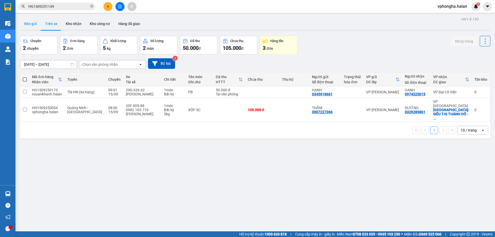
click at [27, 25] on button "Kho gửi" at bounding box center [30, 24] width 21 height 12
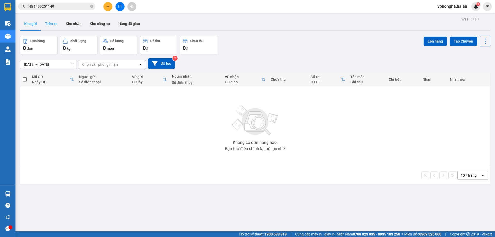
click at [52, 24] on button "Trên xe" at bounding box center [51, 24] width 21 height 12
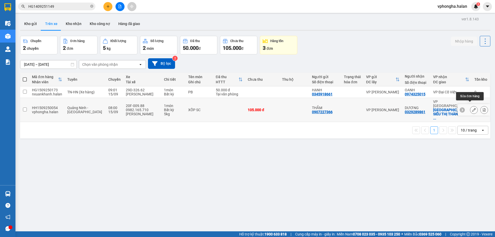
click at [450, 108] on icon at bounding box center [474, 110] width 4 height 4
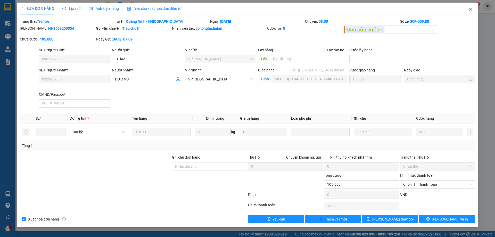
drag, startPoint x: 63, startPoint y: 29, endPoint x: 33, endPoint y: 31, distance: 30.2
click at [33, 31] on div "Mã ĐH: HH1509250054" at bounding box center [57, 29] width 75 height 6
copy b "HH1509250054"
click at [450, 8] on icon "close" at bounding box center [471, 9] width 4 height 4
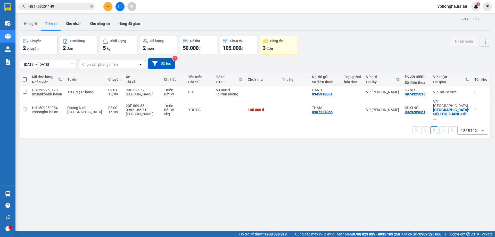
click at [72, 6] on input "HG1409251149" at bounding box center [58, 7] width 61 height 6
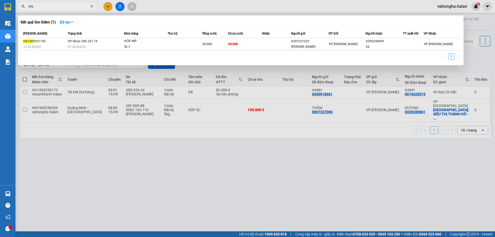
type input "H"
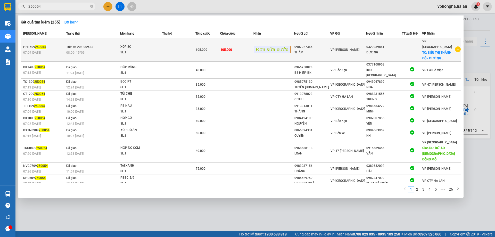
type input "250054"
click at [183, 48] on td at bounding box center [178, 49] width 33 height 23
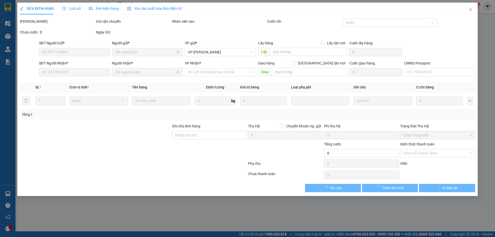
type input "0907227366"
type input "0329289861"
checkbox input "true"
type input "SIÊU THỊ THÀNH ĐÔ - ĐƯỜNG MINH CẦU KÉO DÀI"
type input "105.000"
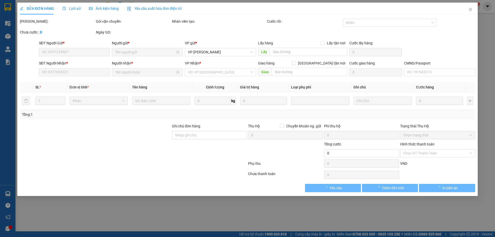
type input "105.000"
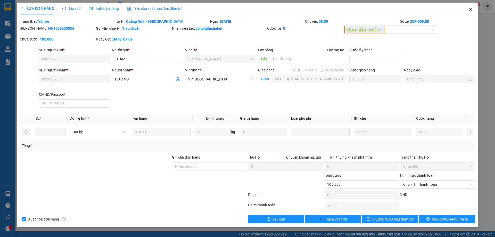
click at [450, 8] on span "Close" at bounding box center [471, 10] width 14 height 14
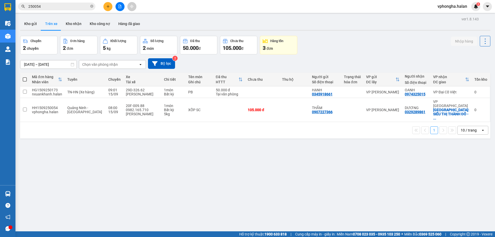
click at [325, 158] on div "ver 1.8.143 Kho gửi Trên xe Kho nhận Kho công nợ Hàng đã giao Chuyến 2 chuyến Đ…" at bounding box center [255, 133] width 475 height 237
click at [450, 108] on icon at bounding box center [474, 110] width 4 height 4
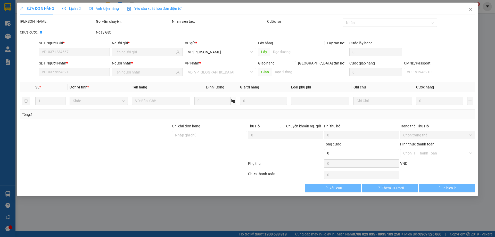
type input "0907227366"
type input "0329289861"
checkbox input "true"
type input "SIÊU THỊ THÀNH ĐÔ - ĐƯỜNG MINH CẦU KÉO DÀI"
type input "105.000"
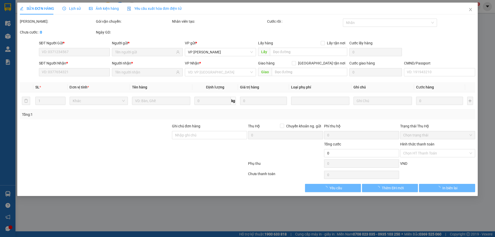
type input "105.000"
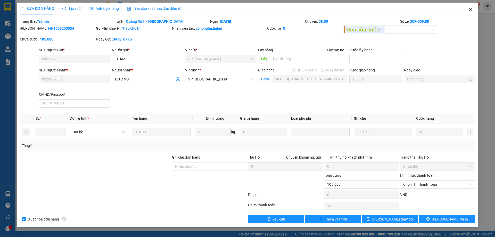
click at [450, 7] on span "Close" at bounding box center [471, 10] width 14 height 14
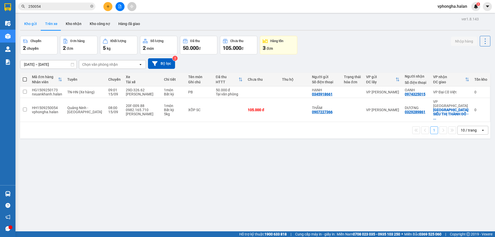
click at [35, 25] on button "Kho gửi" at bounding box center [30, 24] width 21 height 12
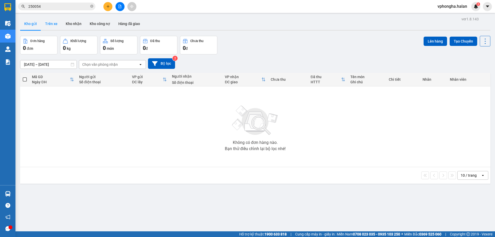
click at [52, 25] on button "Trên xe" at bounding box center [51, 24] width 21 height 12
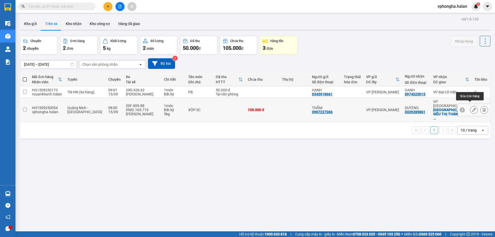
click at [472, 108] on icon at bounding box center [474, 110] width 4 height 4
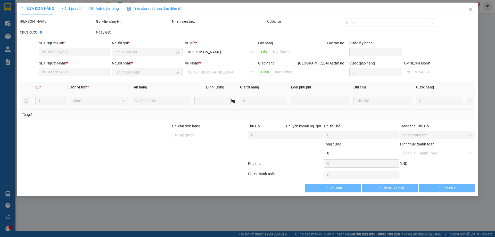
type input "0907227366"
type input "0329289861"
checkbox input "true"
type input "SIÊU THỊ THÀNH ĐÔ - ĐƯỜNG MINH CẦU KÉO DÀI"
type input "105.000"
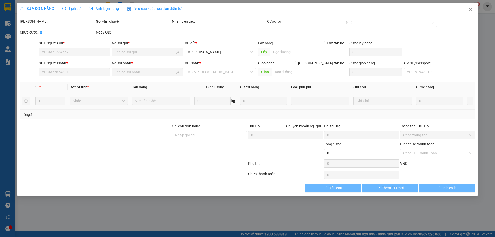
type input "105.000"
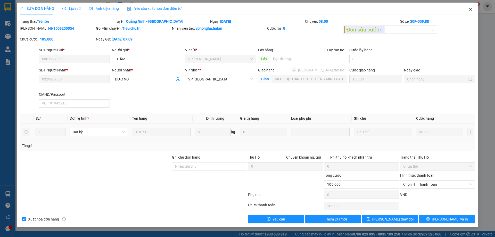
click at [470, 8] on icon "close" at bounding box center [471, 9] width 4 height 4
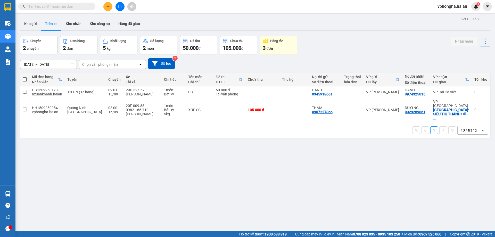
click at [57, 237] on div "Hỗ trợ kỹ thuật: 1900 633 818 | Cung cấp máy in - giấy in: [GEOGRAPHIC_DATA] 07…" at bounding box center [246, 234] width 493 height 6
click at [31, 26] on button "Kho gửi" at bounding box center [30, 24] width 21 height 12
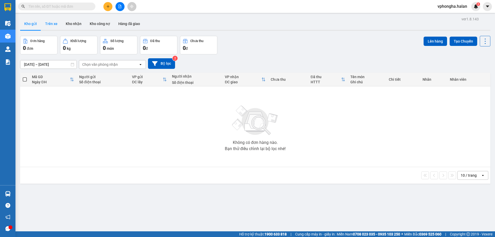
click at [55, 25] on button "Trên xe" at bounding box center [51, 24] width 21 height 12
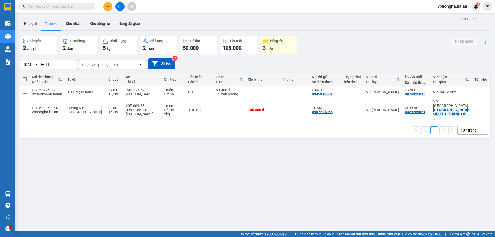
click at [297, 161] on div "ver 1.8.143 Kho gửi Trên xe Kho nhận Kho công nợ Hàng đã giao Chuyến 2 chuyến Đ…" at bounding box center [255, 133] width 475 height 237
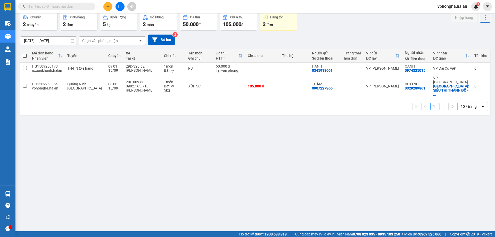
click at [177, 127] on div "ver 1.8.143 Kho gửi Trên xe Kho nhận Kho công nợ Hàng đã giao Chuyến 2 chuyến Đ…" at bounding box center [255, 110] width 475 height 237
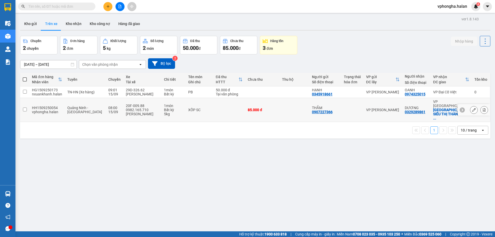
click at [472, 108] on icon at bounding box center [474, 110] width 4 height 4
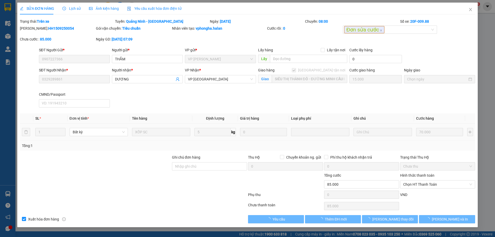
type input "0907227366"
type input "0329289861"
checkbox input "true"
type input "SIÊU THỊ THÀNH ĐÔ - ĐƯỜNG MINH CẦU KÉO DÀI"
type input "85.000"
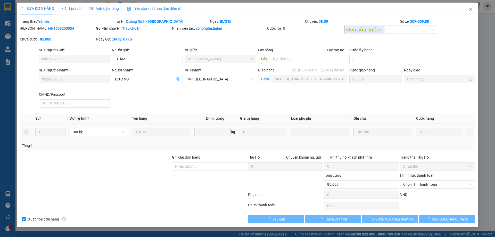
type input "85.000"
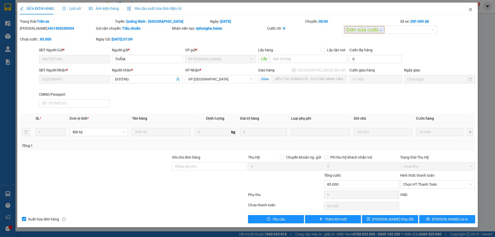
click at [472, 8] on icon "close" at bounding box center [471, 9] width 4 height 4
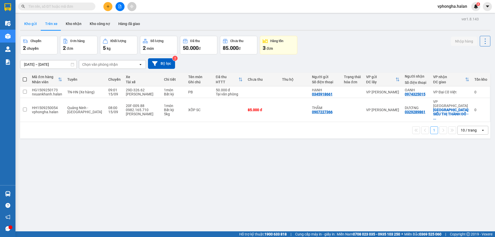
click at [34, 27] on button "Kho gửi" at bounding box center [30, 24] width 21 height 12
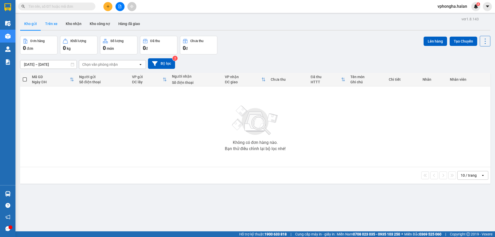
click at [52, 25] on button "Trên xe" at bounding box center [51, 24] width 21 height 12
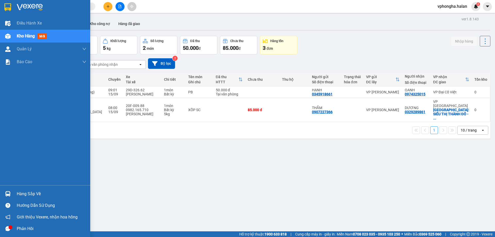
click at [31, 188] on div "Hàng sắp về" at bounding box center [45, 194] width 90 height 12
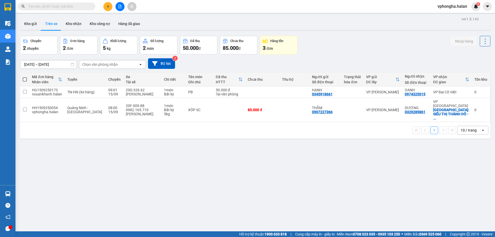
click at [184, 146] on section "Kết quả tìm kiếm ( 0 ) Bộ lọc No Data vphongha.halan 4 Điều hành xe Kho hàng mớ…" at bounding box center [247, 118] width 495 height 237
click at [32, 21] on button "Kho gửi" at bounding box center [30, 24] width 21 height 12
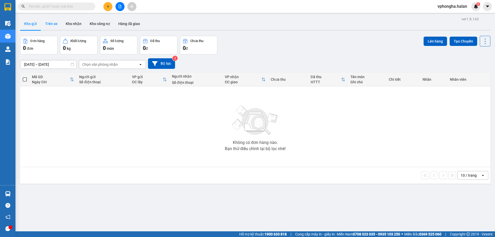
click at [49, 27] on button "Trên xe" at bounding box center [51, 24] width 21 height 12
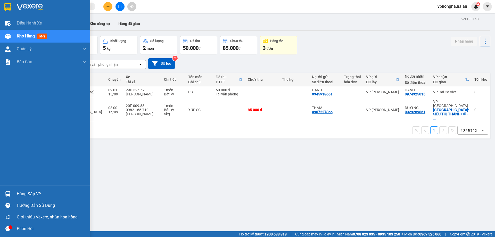
click at [16, 33] on div "Kho hàng mới" at bounding box center [45, 36] width 90 height 13
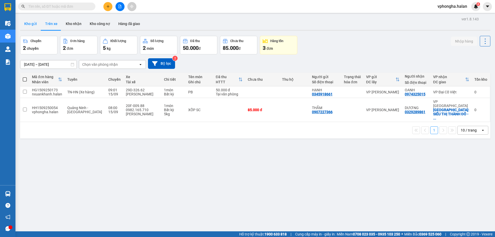
click at [34, 24] on button "Kho gửi" at bounding box center [30, 24] width 21 height 12
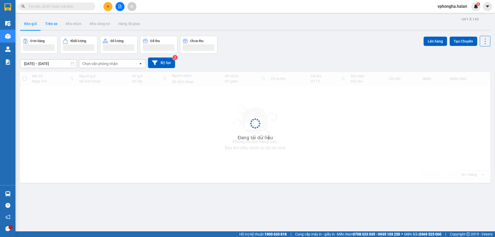
click at [52, 24] on button "Trên xe" at bounding box center [51, 24] width 21 height 12
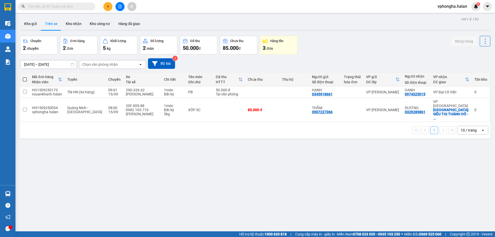
click at [18, 27] on main "ver 1.8.143 Kho gửi Trên xe Kho nhận Kho công nợ Hàng đã giao Chuyến 2 chuyến Đ…" at bounding box center [247, 115] width 495 height 231
click at [28, 24] on button "Kho gửi" at bounding box center [30, 24] width 21 height 12
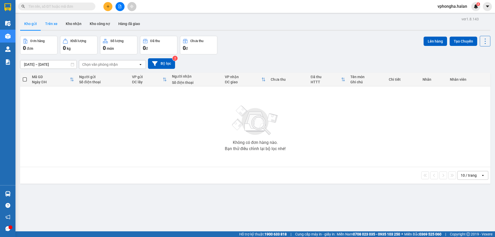
click at [54, 22] on button "Trên xe" at bounding box center [51, 24] width 21 height 12
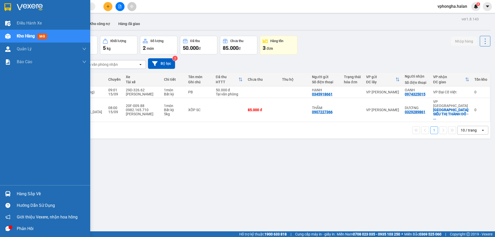
click at [33, 193] on div "Hàng sắp về" at bounding box center [52, 194] width 70 height 8
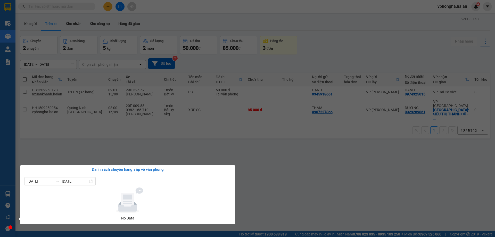
click at [330, 165] on section "Kết quả tìm kiếm ( 0 ) Bộ lọc No Data vphongha.halan 4 Điều hành xe Kho hàng mớ…" at bounding box center [247, 118] width 495 height 237
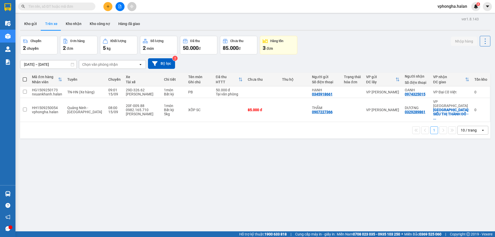
click at [206, 22] on div "Kho gửi Trên xe Kho nhận Kho công nợ Hàng đã giao" at bounding box center [255, 25] width 470 height 14
click at [30, 22] on button "Kho gửi" at bounding box center [30, 24] width 21 height 12
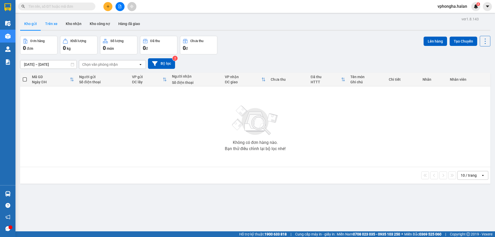
click at [53, 23] on button "Trên xe" at bounding box center [51, 24] width 21 height 12
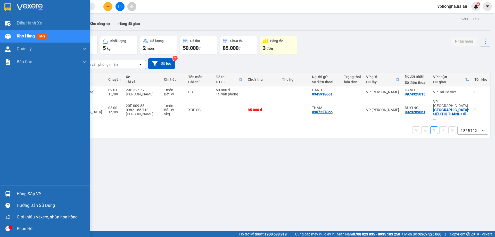
click at [37, 196] on div "Hàng sắp về" at bounding box center [52, 194] width 70 height 8
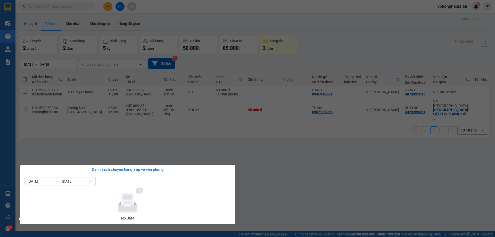
click at [313, 159] on section "Kết quả tìm kiếm ( 0 ) Bộ lọc No Data vphongha.halan 4 Điều hành xe Kho hàng mớ…" at bounding box center [247, 118] width 495 height 237
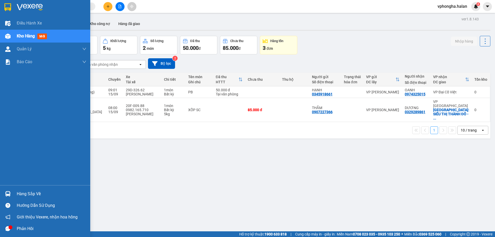
click at [32, 196] on div "Hàng sắp về" at bounding box center [52, 194] width 70 height 8
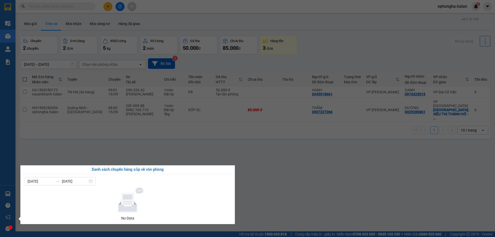
click at [307, 157] on section "Kết quả tìm kiếm ( 0 ) Bộ lọc No Data vphongha.halan 4 Điều hành xe Kho hàng mớ…" at bounding box center [247, 118] width 495 height 237
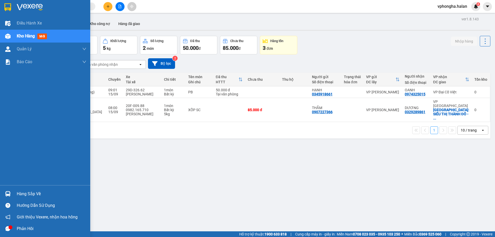
click at [43, 192] on div "Hàng sắp về" at bounding box center [52, 194] width 70 height 8
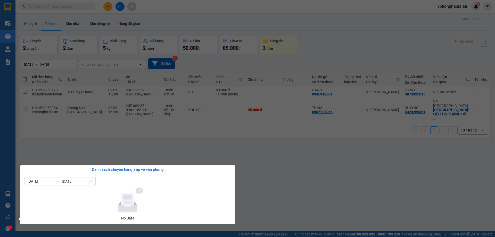
click at [215, 154] on section "Kết quả tìm kiếm ( 0 ) Bộ lọc No Data vphongha.halan 4 Điều hành xe Kho hàng mớ…" at bounding box center [247, 118] width 495 height 237
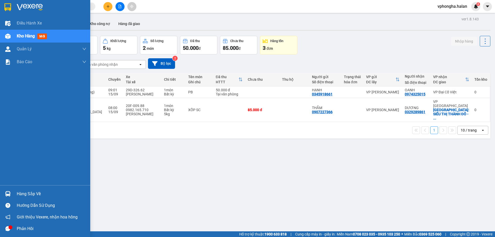
drag, startPoint x: 12, startPoint y: 200, endPoint x: 20, endPoint y: 197, distance: 8.5
click at [13, 199] on div "Hàng sắp về Hướng dẫn sử dụng Giới thiệu Vexere, nhận hoa hồng Phản hồi" at bounding box center [45, 209] width 90 height 49
drag, startPoint x: 28, startPoint y: 193, endPoint x: 31, endPoint y: 193, distance: 3.4
click at [28, 193] on div "Hàng sắp về" at bounding box center [52, 194] width 70 height 8
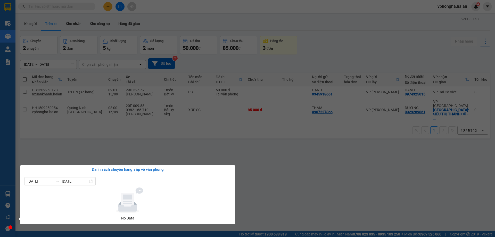
drag, startPoint x: 211, startPoint y: 143, endPoint x: 84, endPoint y: 173, distance: 131.2
click at [211, 143] on section "Kết quả tìm kiếm ( 0 ) Bộ lọc No Data vphongha.halan 4 Điều hành xe Kho hàng mớ…" at bounding box center [247, 118] width 495 height 237
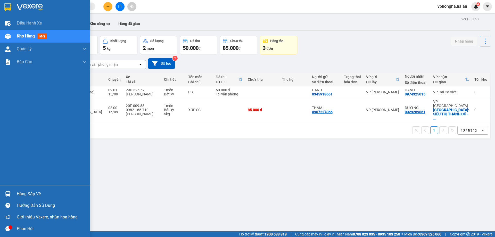
click at [42, 197] on div "Hàng sắp về" at bounding box center [52, 194] width 70 height 8
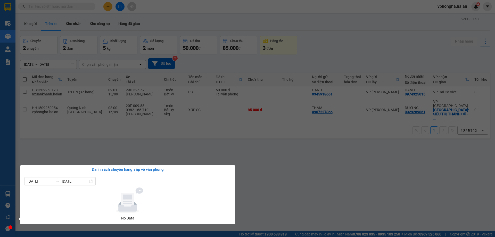
click at [112, 140] on section "Kết quả tìm kiếm ( 0 ) Bộ lọc No Data vphongha.halan 4 Điều hành xe Kho hàng mớ…" at bounding box center [247, 118] width 495 height 237
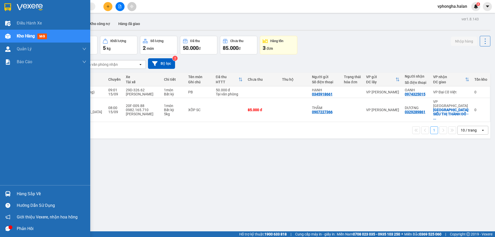
click at [33, 191] on div "Hàng sắp về" at bounding box center [52, 194] width 70 height 8
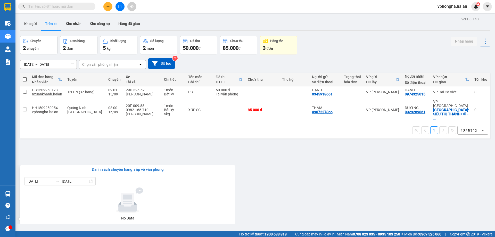
click at [159, 138] on section "Kết quả tìm kiếm ( 0 ) Bộ lọc No Data vphongha.halan 4 Điều hành xe Kho hàng mớ…" at bounding box center [247, 118] width 495 height 237
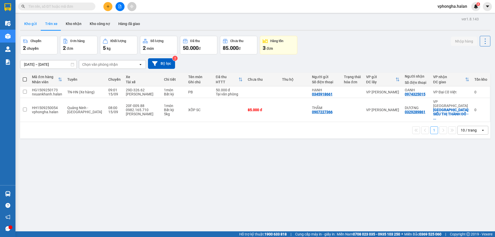
click at [27, 27] on button "Kho gửi" at bounding box center [30, 24] width 21 height 12
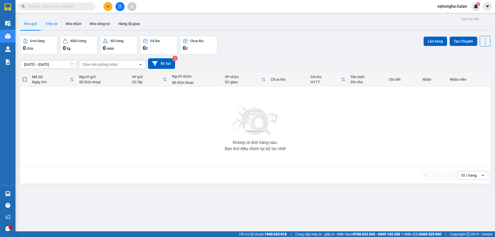
click at [53, 26] on button "Trên xe" at bounding box center [51, 24] width 21 height 12
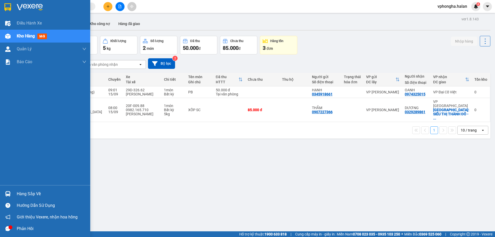
click at [28, 195] on div "Hàng sắp về" at bounding box center [52, 194] width 70 height 8
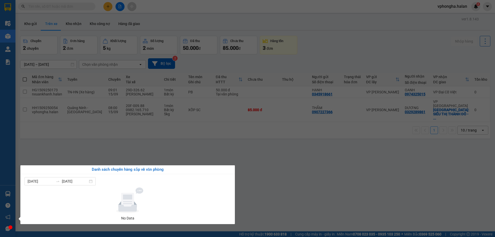
click at [304, 158] on section "Kết quả tìm kiếm ( 0 ) Bộ lọc No Data vphongha.halan 4 Điều hành xe Kho hàng mớ…" at bounding box center [247, 118] width 495 height 237
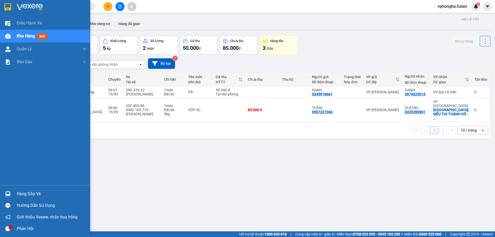
drag, startPoint x: 40, startPoint y: 191, endPoint x: 51, endPoint y: 191, distance: 10.3
click at [41, 191] on div "Hàng sắp về" at bounding box center [52, 194] width 70 height 8
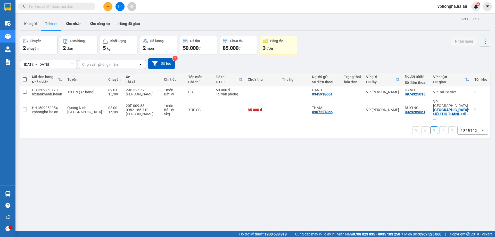
click at [284, 167] on section "Kết quả tìm kiếm ( 0 ) Bộ lọc No Data vphongha.halan 4 Điều hành xe Kho hàng mớ…" at bounding box center [247, 118] width 495 height 237
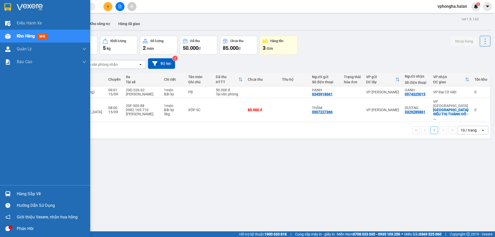
click at [31, 195] on div "Hàng sắp về" at bounding box center [52, 194] width 70 height 8
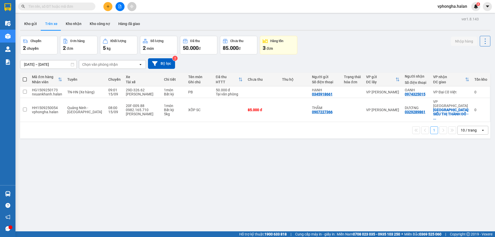
click at [300, 163] on section "Kết quả tìm kiếm ( 0 ) Bộ lọc No Data vphongha.halan 4 Điều hành xe Kho hàng mớ…" at bounding box center [247, 118] width 495 height 237
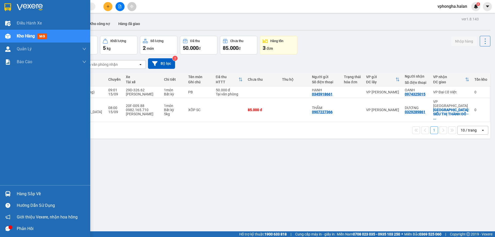
click at [29, 196] on div "Hàng sắp về" at bounding box center [52, 194] width 70 height 8
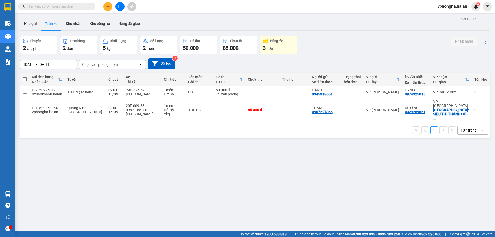
click at [278, 156] on section "Kết quả tìm kiếm ( 0 ) Bộ lọc No Data vphongha.halan 4 Điều hành xe Kho hàng mớ…" at bounding box center [247, 118] width 495 height 237
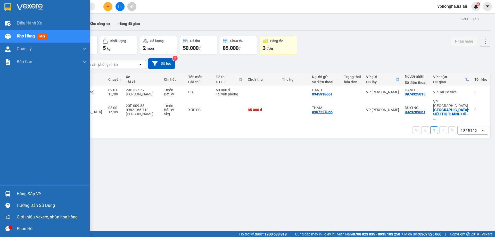
click at [20, 196] on div "Hàng sắp về" at bounding box center [52, 194] width 70 height 8
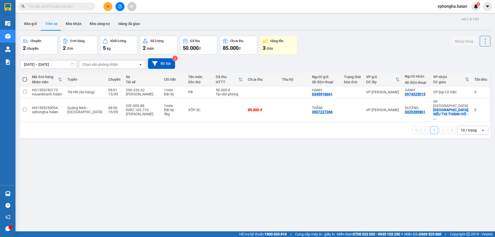
click at [307, 170] on section "Kết quả tìm kiếm ( 0 ) Bộ lọc No Data vphongha.halan 4 Điều hành xe Kho hàng mớ…" at bounding box center [247, 118] width 495 height 237
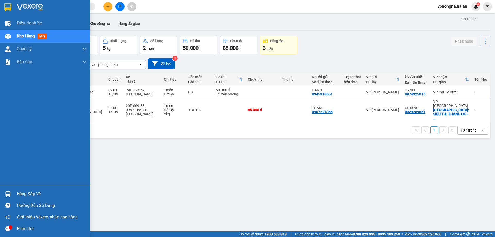
click at [27, 189] on div "Hàng sắp về" at bounding box center [45, 194] width 90 height 12
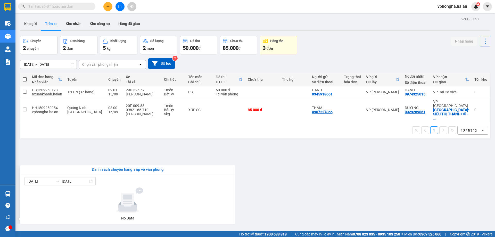
click at [293, 164] on section "Kết quả tìm kiếm ( 0 ) Bộ lọc No Data vphongha.halan 4 Điều hành xe Kho hàng mớ…" at bounding box center [247, 118] width 495 height 237
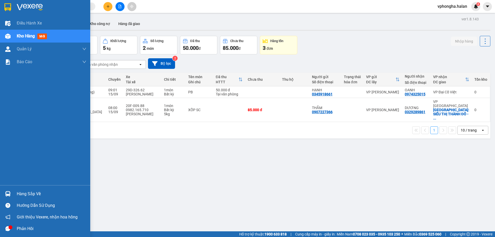
click at [30, 192] on div "Hàng sắp về" at bounding box center [52, 194] width 70 height 8
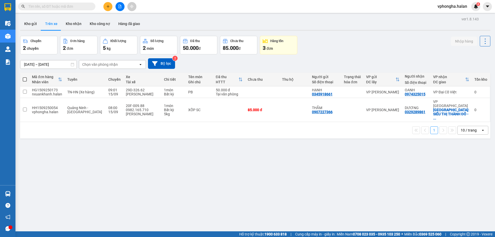
click at [290, 159] on section "Kết quả tìm kiếm ( 0 ) Bộ lọc No Data vphongha.halan 4 Điều hành xe Kho hàng mớ…" at bounding box center [247, 118] width 495 height 237
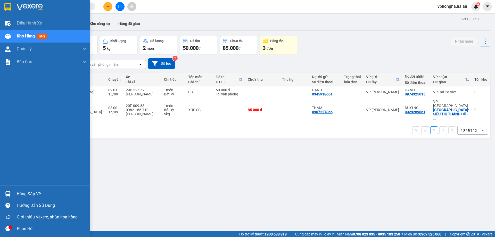
click at [33, 193] on div "Hàng sắp về" at bounding box center [52, 194] width 70 height 8
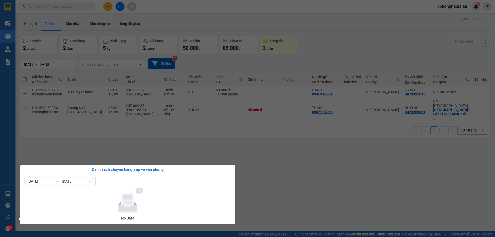
click at [278, 151] on section "Kết quả tìm kiếm ( 0 ) Bộ lọc No Data vphongha.halan 4 Điều hành xe Kho hàng mớ…" at bounding box center [247, 118] width 495 height 237
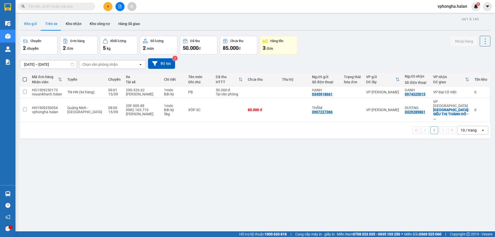
click at [30, 23] on button "Kho gửi" at bounding box center [30, 24] width 21 height 12
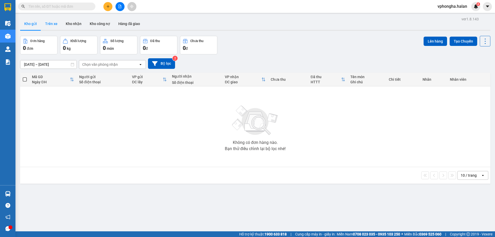
click at [54, 23] on button "Trên xe" at bounding box center [51, 24] width 21 height 12
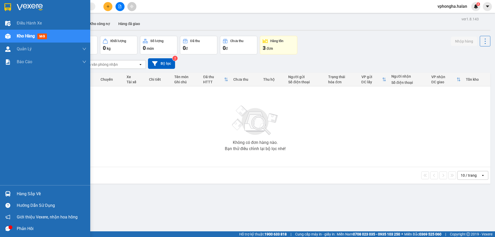
click at [25, 193] on div "Hàng sắp về" at bounding box center [52, 194] width 70 height 8
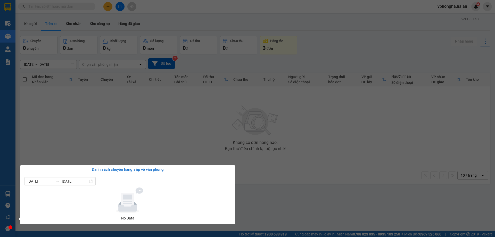
drag, startPoint x: 140, startPoint y: 139, endPoint x: 119, endPoint y: 168, distance: 36.6
click at [141, 138] on section "Kết quả tìm kiếm ( 0 ) Bộ lọc No Data vphongha.halan 4 Điều hành xe Kho hàng mớ…" at bounding box center [247, 118] width 495 height 237
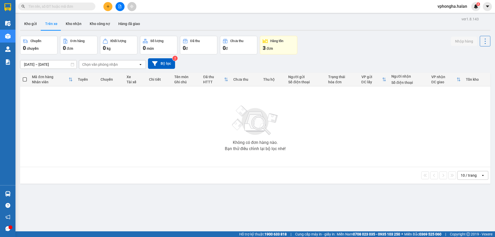
click at [400, 143] on div "Không có đơn hàng nào. Bạn thử điều chỉnh lại bộ lọc nhé!" at bounding box center [255, 126] width 465 height 77
click at [36, 27] on button "Kho gửi" at bounding box center [30, 24] width 21 height 12
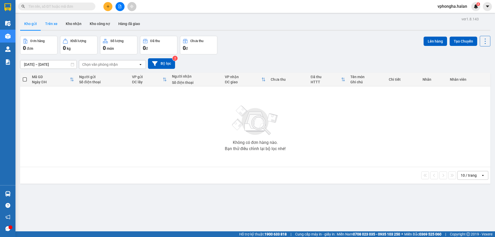
click at [54, 26] on button "Trên xe" at bounding box center [51, 24] width 21 height 12
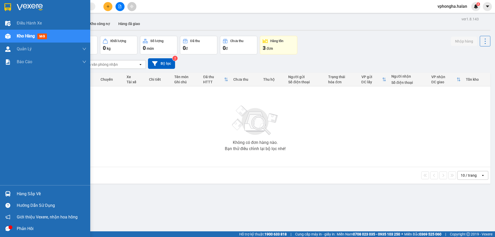
drag, startPoint x: 13, startPoint y: 189, endPoint x: 30, endPoint y: 189, distance: 16.3
click at [20, 189] on div "Hàng sắp về" at bounding box center [45, 194] width 90 height 12
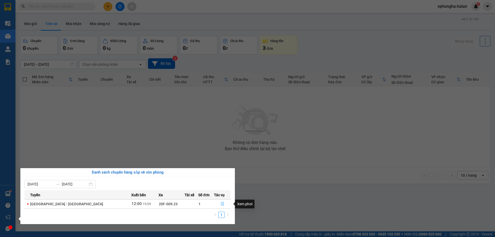
click at [221, 202] on icon "file-done" at bounding box center [223, 204] width 4 height 4
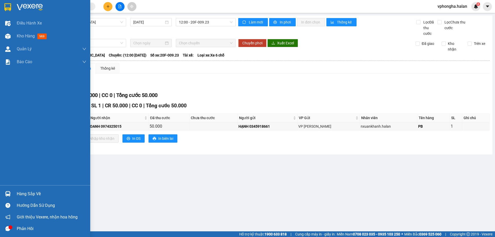
click at [36, 197] on div "Hàng sắp về" at bounding box center [52, 194] width 70 height 8
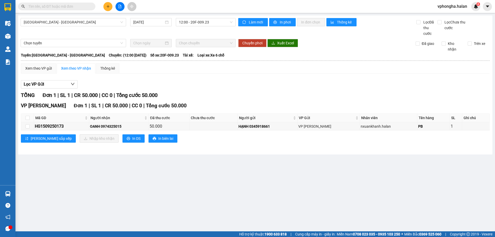
click at [331, 171] on section "Kết quả tìm kiếm ( 0 ) Bộ lọc No Data vphongha.halan 4 Điều hành xe Kho hàng mớ…" at bounding box center [247, 118] width 495 height 237
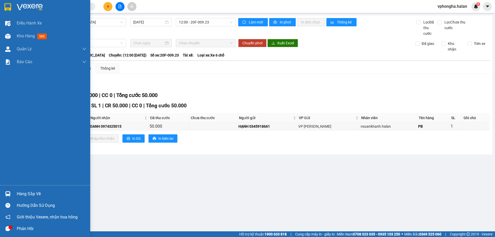
click at [33, 195] on div "Hàng sắp về" at bounding box center [52, 194] width 70 height 8
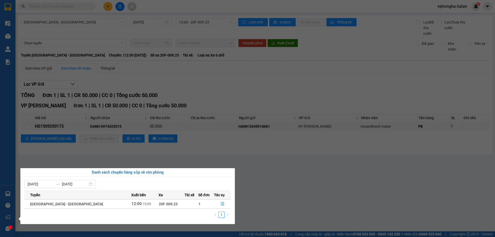
click at [216, 158] on section "Kết quả tìm kiếm ( 0 ) Bộ lọc No Data vphongha.halan 4 Điều hành xe Kho hàng mớ…" at bounding box center [247, 118] width 495 height 237
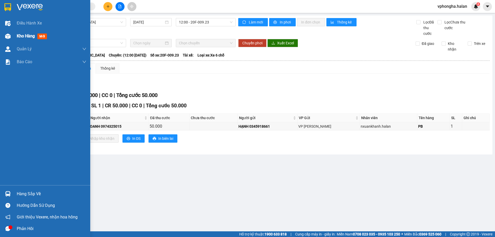
click at [10, 36] on img at bounding box center [7, 36] width 5 height 5
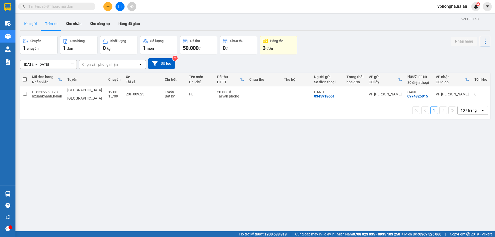
click at [24, 19] on button "Kho gửi" at bounding box center [30, 24] width 21 height 12
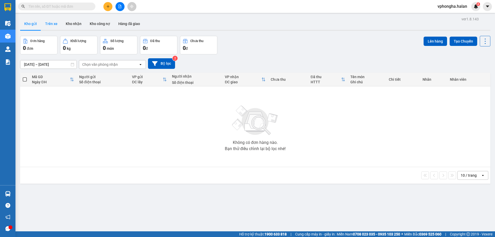
click at [48, 21] on button "Trên xe" at bounding box center [51, 24] width 21 height 12
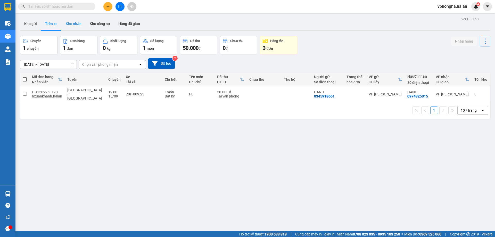
click at [77, 22] on button "Kho nhận" at bounding box center [74, 24] width 24 height 12
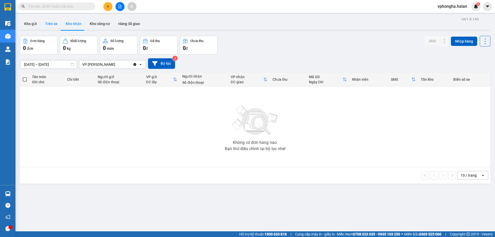
click at [45, 24] on button "Trên xe" at bounding box center [51, 24] width 21 height 12
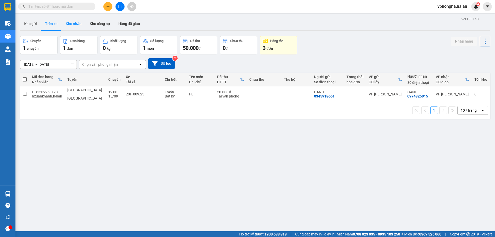
click at [68, 19] on button "Kho nhận" at bounding box center [74, 24] width 24 height 12
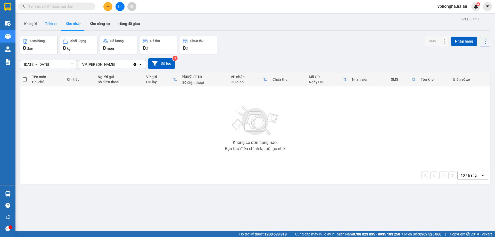
click at [51, 22] on button "Trên xe" at bounding box center [51, 24] width 21 height 12
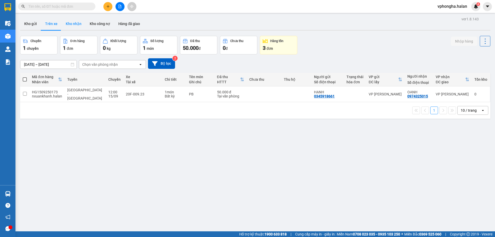
click at [77, 25] on button "Kho nhận" at bounding box center [74, 24] width 24 height 12
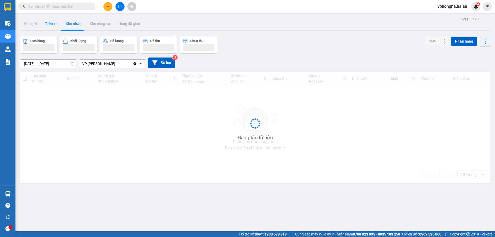
click at [51, 22] on button "Trên xe" at bounding box center [51, 24] width 21 height 12
type input "[DATE] – [DATE]"
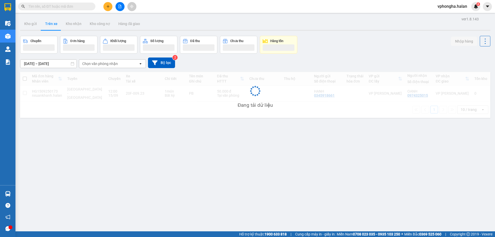
click at [77, 10] on div "Kết quả tìm kiếm ( 0 ) Bộ lọc No Data" at bounding box center [50, 6] width 101 height 9
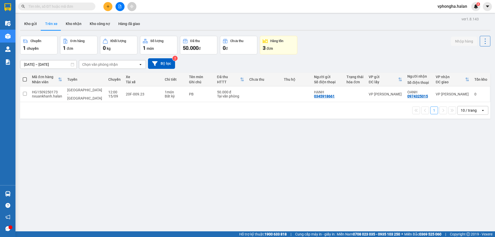
click at [79, 8] on input "text" at bounding box center [58, 7] width 61 height 6
paste input "HH1509250054"
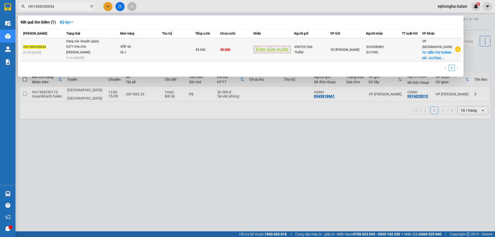
type input "HH1509250054"
click at [147, 48] on div "XỐP SC" at bounding box center [139, 47] width 39 height 6
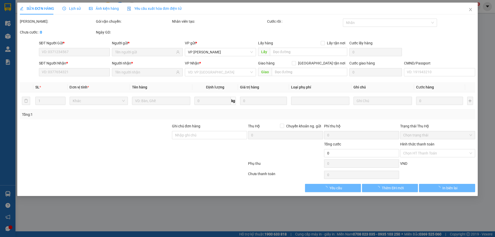
type input "0907227366"
type input "0329289861"
checkbox input "true"
type input "SIÊU THỊ THÀNH ĐÔ - ĐƯỜNG MINH CẦU KÉO DÀI"
type input "85.000"
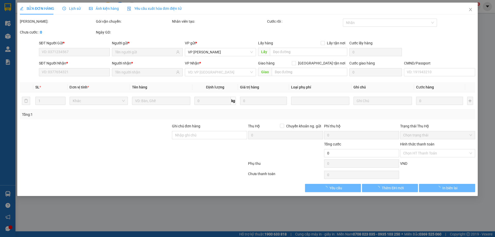
type input "85.000"
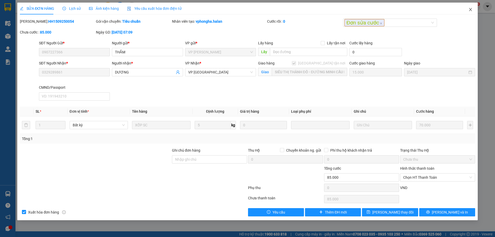
click at [472, 8] on icon "close" at bounding box center [471, 9] width 4 height 4
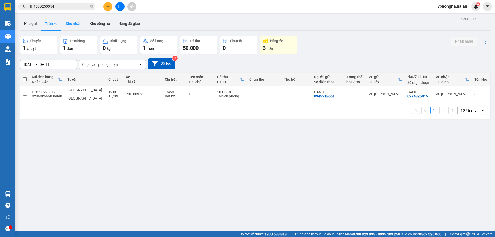
click at [75, 22] on button "Kho nhận" at bounding box center [74, 24] width 24 height 12
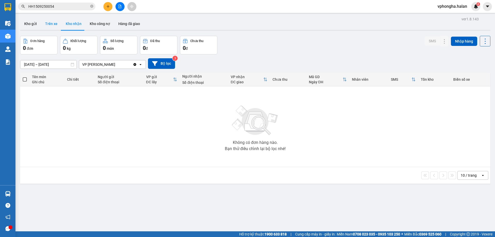
click at [50, 22] on button "Trên xe" at bounding box center [51, 24] width 21 height 12
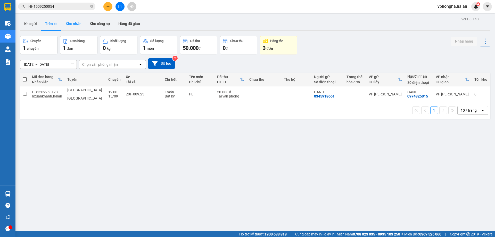
click at [75, 24] on button "Kho nhận" at bounding box center [74, 24] width 24 height 12
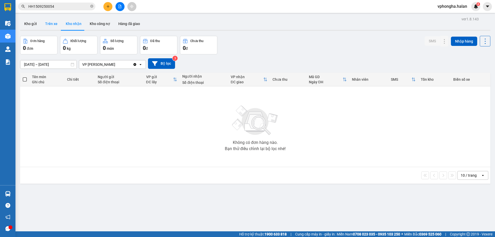
click at [57, 24] on button "Trên xe" at bounding box center [51, 24] width 21 height 12
type input "[DATE] – [DATE]"
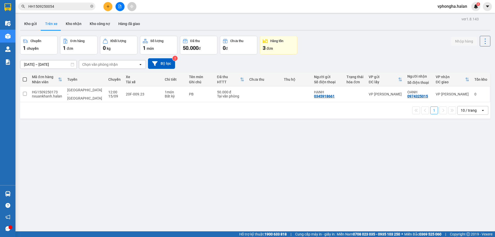
click at [68, 6] on input "HH1509250054" at bounding box center [58, 7] width 61 height 6
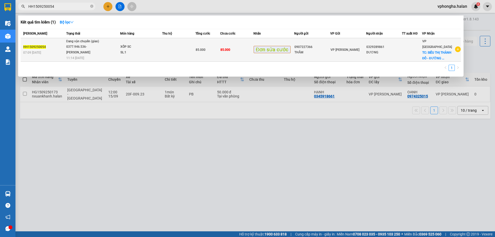
click at [158, 49] on div "XỐP SC" at bounding box center [139, 47] width 39 height 6
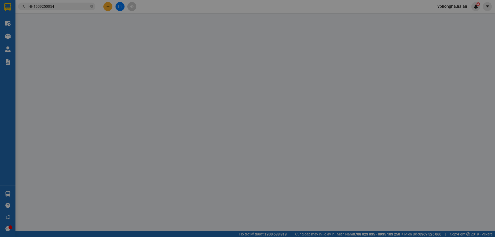
type input "0907227366"
type input "0329289861"
checkbox input "true"
type input "SIÊU THỊ THÀNH ĐÔ - ĐƯỜNG MINH CẦU KÉO DÀI"
type input "85.000"
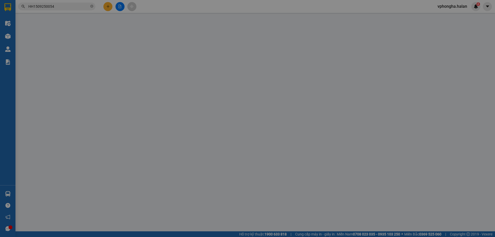
type input "85.000"
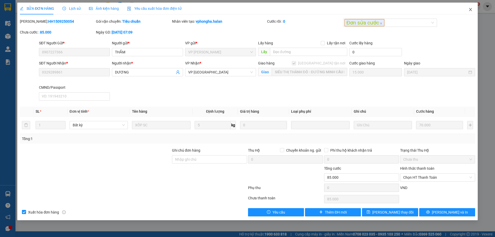
click at [470, 9] on icon "close" at bounding box center [471, 9] width 4 height 4
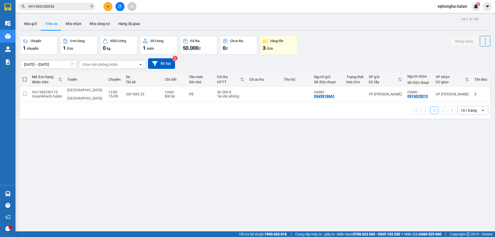
click at [70, 5] on input "HH1509250054" at bounding box center [58, 7] width 61 height 6
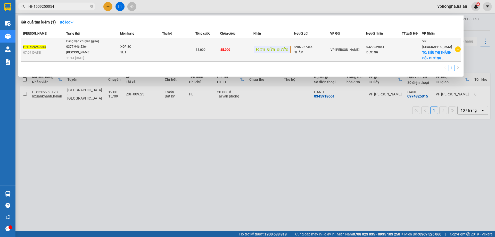
click at [93, 48] on div "0377.946.536- Đào Duy Hoàn" at bounding box center [85, 49] width 39 height 11
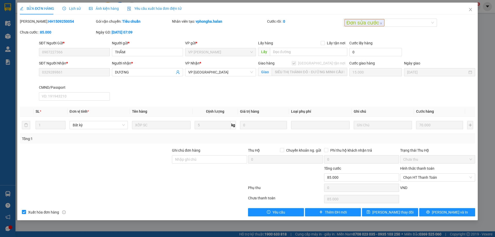
click at [70, 7] on span "Lịch sử" at bounding box center [71, 8] width 18 height 4
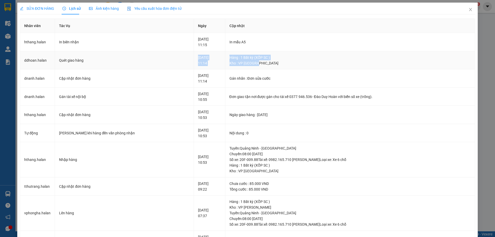
drag, startPoint x: 216, startPoint y: 57, endPoint x: 310, endPoint y: 62, distance: 94.3
click at [310, 62] on tr "ddhoan.halan Quét giao hàng 15-09-2025 11:14 Hàng : 1 Bất kỳ (XỐP SC ) Kho : VP…" at bounding box center [247, 60] width 455 height 18
click at [310, 64] on div "Kho : VP Bắc Sơn" at bounding box center [350, 63] width 241 height 6
click at [470, 9] on span "Close" at bounding box center [471, 10] width 14 height 14
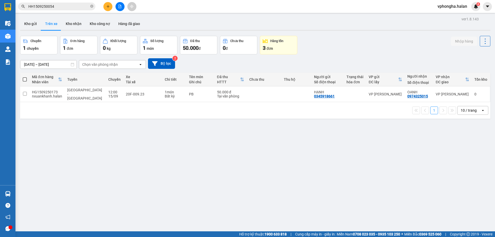
click at [43, 28] on button "Trên xe" at bounding box center [51, 24] width 21 height 12
click at [36, 26] on button "Kho gửi" at bounding box center [30, 24] width 21 height 12
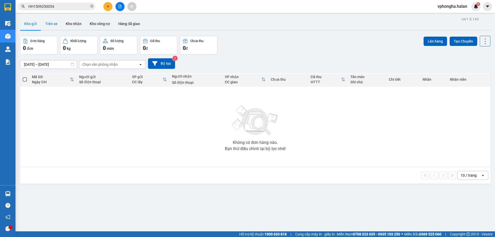
click at [51, 23] on button "Trên xe" at bounding box center [51, 24] width 21 height 12
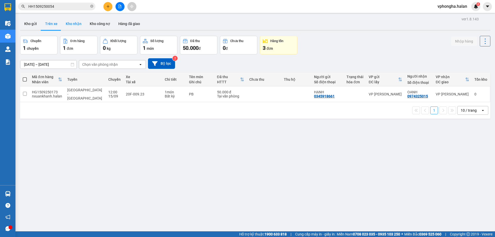
click at [79, 22] on button "Kho nhận" at bounding box center [74, 24] width 24 height 12
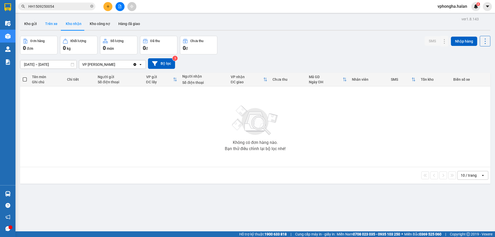
click at [54, 22] on button "Trên xe" at bounding box center [51, 24] width 21 height 12
type input "[DATE] – [DATE]"
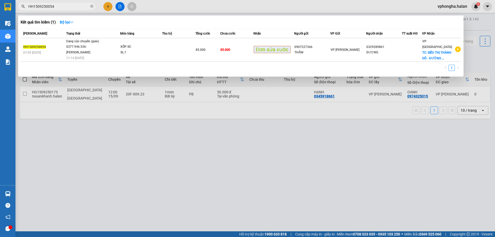
click at [71, 7] on input "HH1509250054" at bounding box center [58, 7] width 61 height 6
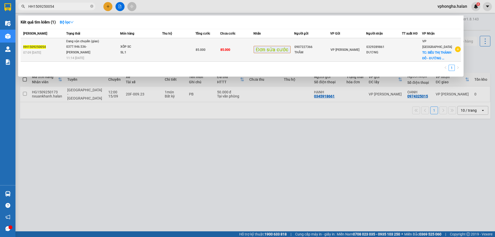
click at [161, 45] on span "XỐP SC SL: 1" at bounding box center [141, 49] width 42 height 11
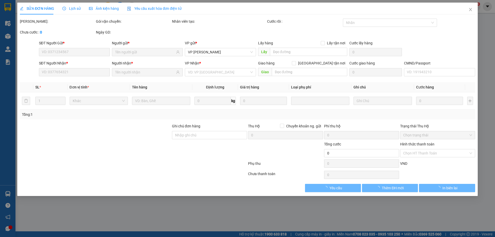
type input "0907227366"
type input "0329289861"
checkbox input "true"
type input "SIÊU THỊ THÀNH ĐÔ - ĐƯỜNG MINH CẦU KÉO DÀI"
type input "85.000"
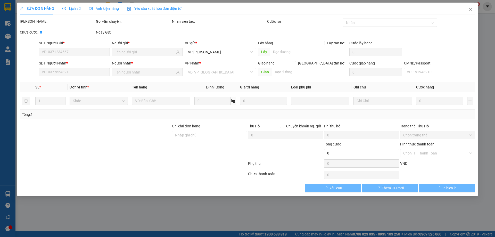
type input "85.000"
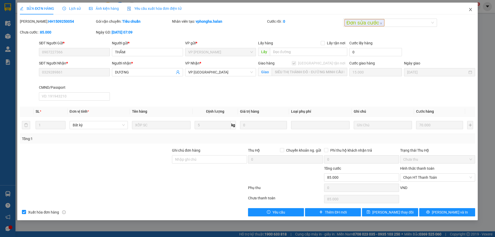
click at [471, 11] on icon "close" at bounding box center [471, 9] width 4 height 4
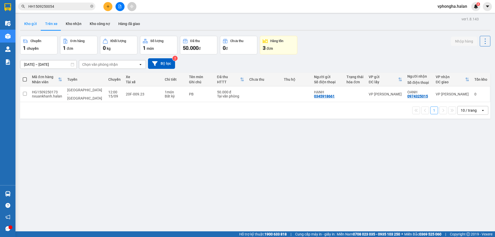
click at [28, 25] on button "Kho gửi" at bounding box center [30, 24] width 21 height 12
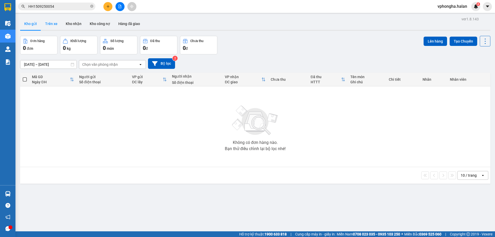
click at [50, 23] on button "Trên xe" at bounding box center [51, 24] width 21 height 12
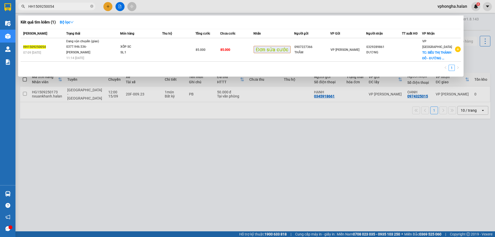
click at [70, 6] on input "HH1509250054" at bounding box center [58, 7] width 61 height 6
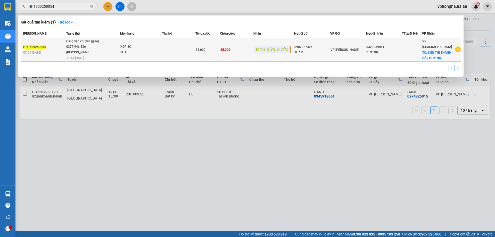
click at [83, 48] on div "0377.946.536- Đào Duy Hoàn" at bounding box center [85, 49] width 39 height 11
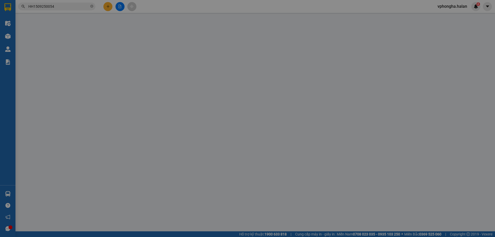
type input "0907227366"
type input "0329289861"
checkbox input "true"
type input "SIÊU THỊ THÀNH ĐÔ - ĐƯỜNG MINH CẦU KÉO DÀI"
type input "85.000"
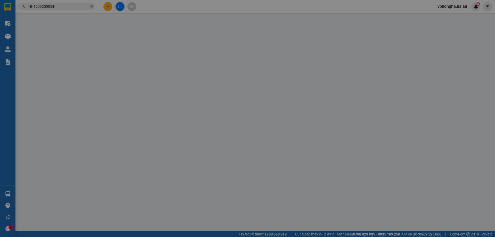
type input "85.000"
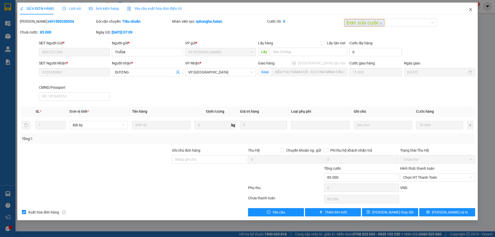
click at [470, 9] on icon "close" at bounding box center [470, 9] width 3 height 3
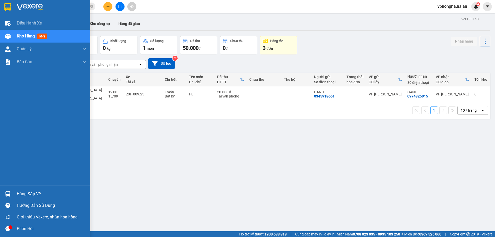
click at [39, 32] on div "Kho hàng mới" at bounding box center [52, 36] width 70 height 13
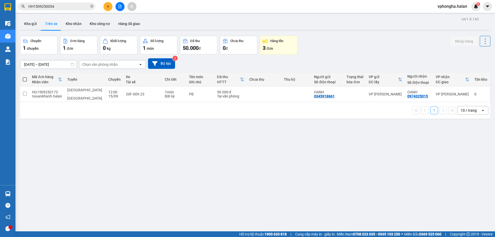
click at [201, 87] on table "Mã đơn hàng Nhân viên Tuyến Chuyến Xe Tài xế Chi tiết Tên món Ghi chú Đã thu HT…" at bounding box center [255, 87] width 470 height 29
click at [193, 181] on div "ver 1.8.143 Kho gửi Trên xe Kho nhận Kho công nợ Hàng đã giao Chuyến 1 chuyến Đ…" at bounding box center [255, 133] width 475 height 237
click at [30, 19] on button "Kho gửi" at bounding box center [30, 24] width 21 height 12
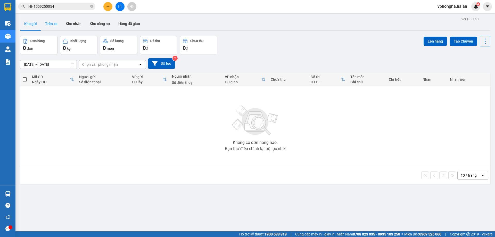
click at [48, 22] on button "Trên xe" at bounding box center [51, 24] width 21 height 12
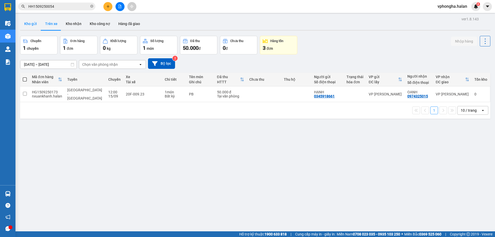
click at [38, 25] on button "Kho gửi" at bounding box center [30, 24] width 21 height 12
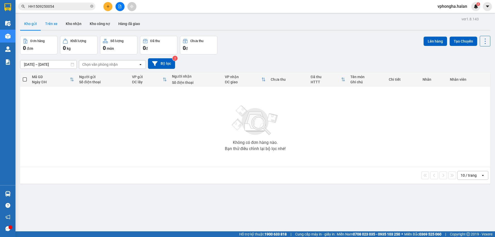
click at [47, 25] on button "Trên xe" at bounding box center [51, 24] width 21 height 12
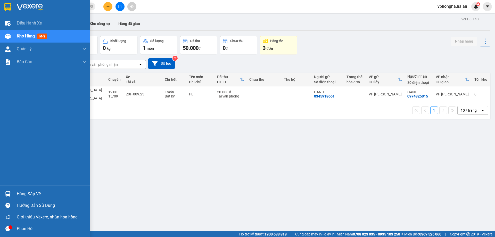
click at [51, 194] on div "Hàng sắp về" at bounding box center [52, 194] width 70 height 8
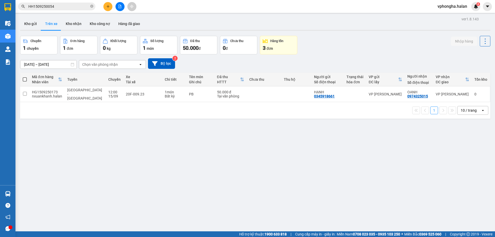
click at [192, 153] on section "Kết quả tìm kiếm ( 1 ) Bộ lọc Mã ĐH Trạng thái Món hàng Thu hộ Tổng cước Chưa c…" at bounding box center [247, 118] width 495 height 237
click at [27, 22] on button "Kho gửi" at bounding box center [30, 24] width 21 height 12
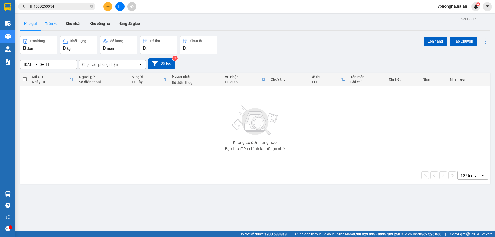
click at [57, 24] on button "Trên xe" at bounding box center [51, 24] width 21 height 12
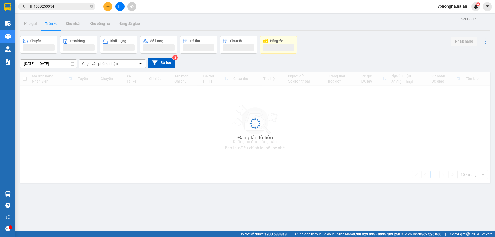
click at [57, 24] on button "Trên xe" at bounding box center [51, 24] width 21 height 12
click at [58, 24] on button "Trên xe" at bounding box center [51, 24] width 21 height 12
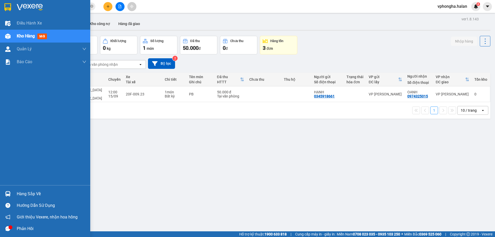
click at [25, 197] on div "Hàng sắp về" at bounding box center [52, 194] width 70 height 8
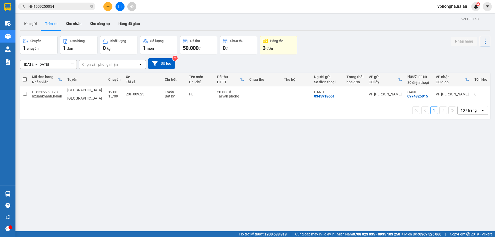
click at [295, 157] on section "Kết quả tìm kiếm ( 1 ) Bộ lọc Mã ĐH Trạng thái Món hàng Thu hộ Tổng cước Chưa c…" at bounding box center [247, 118] width 495 height 237
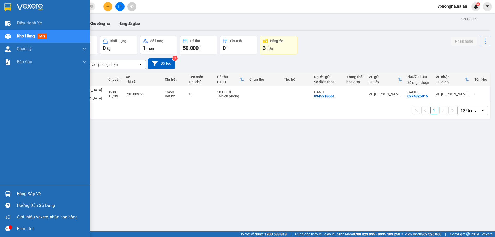
click at [36, 195] on div "Hàng sắp về" at bounding box center [52, 194] width 70 height 8
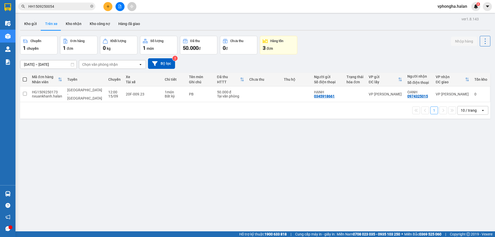
drag, startPoint x: 204, startPoint y: 144, endPoint x: 189, endPoint y: 143, distance: 15.0
click at [205, 144] on section "Kết quả tìm kiếm ( 1 ) Bộ lọc Mã ĐH Trạng thái Món hàng Thu hộ Tổng cước Chưa c…" at bounding box center [247, 118] width 495 height 237
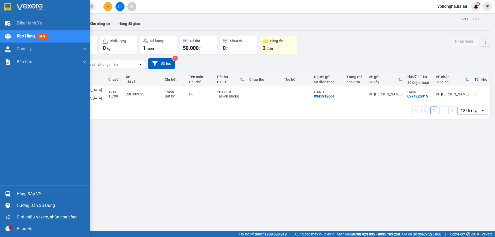
drag, startPoint x: 42, startPoint y: 190, endPoint x: 46, endPoint y: 191, distance: 3.7
click at [43, 191] on div "Hàng sắp về" at bounding box center [52, 194] width 70 height 8
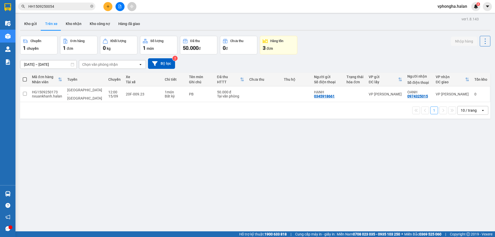
click at [133, 160] on section "Kết quả tìm kiếm ( 1 ) Bộ lọc Mã ĐH Trạng thái Món hàng Thu hộ Tổng cước Chưa c…" at bounding box center [247, 118] width 495 height 237
click at [106, 6] on icon "plus" at bounding box center [108, 7] width 4 height 4
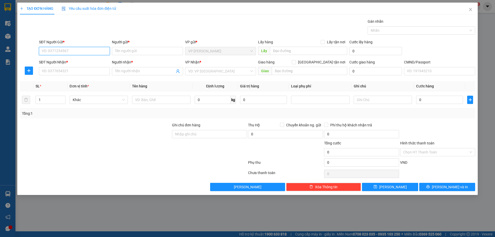
click at [82, 52] on input "SĐT Người Gửi *" at bounding box center [74, 51] width 71 height 8
type input "0918488881"
click at [71, 51] on input "0918488881" at bounding box center [74, 51] width 71 height 8
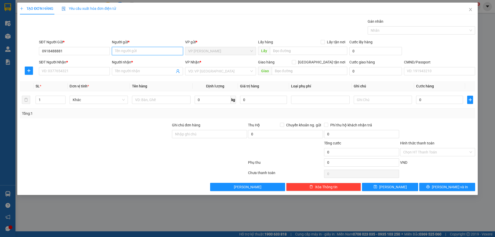
click at [148, 51] on input "Người gửi *" at bounding box center [147, 51] width 71 height 8
type input "p"
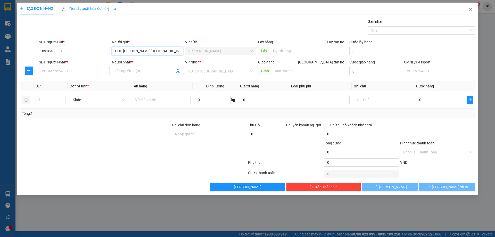
type input "PHỤ TÙNG NHẬT THỌ"
click at [85, 68] on input "SĐT Người Nhận *" at bounding box center [74, 71] width 71 height 8
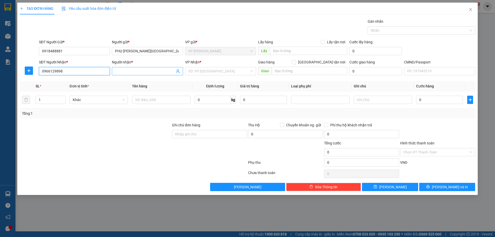
type input "0966129898"
click at [119, 71] on input "Người nhận *" at bounding box center [145, 71] width 60 height 6
click at [76, 74] on input "0966129898" at bounding box center [74, 71] width 71 height 8
click at [134, 71] on input "Người nhận *" at bounding box center [145, 71] width 60 height 6
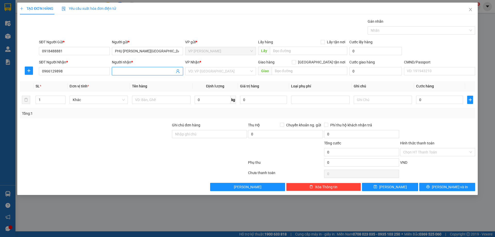
type input "T"
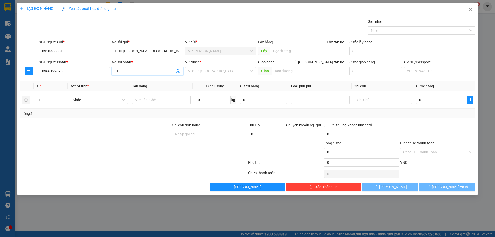
type input "T"
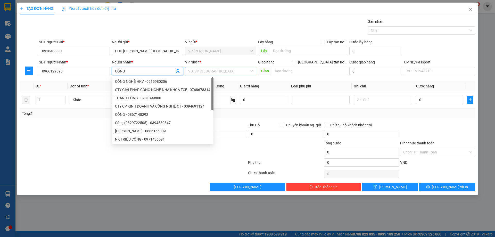
type input "CÔNG"
click at [217, 72] on input "search" at bounding box center [218, 71] width 61 height 8
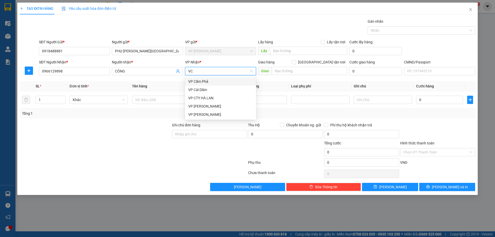
type input "VCC"
click at [213, 82] on div "VP Võ Chí Công" at bounding box center [220, 82] width 65 height 6
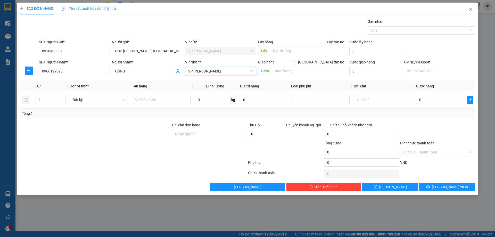
click at [296, 62] on input "[GEOGRAPHIC_DATA] tận nơi" at bounding box center [294, 62] width 4 height 4
checkbox input "true"
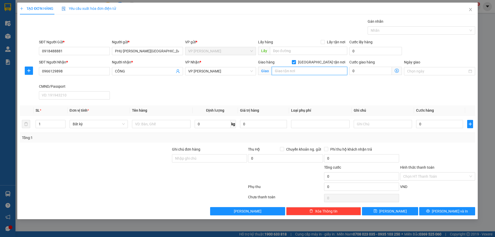
click at [318, 69] on input "text" at bounding box center [310, 71] width 76 height 8
click at [327, 73] on input "text" at bounding box center [310, 71] width 76 height 8
paste input "Khu đô thị Ciputra, Phú Thượng, Tây Hồ, Hà Nội, Việt Nam"
type input "Khu đô thị Ciputra, Phú Thượng, Tây Hồ, Hà Nội, Việt Nam"
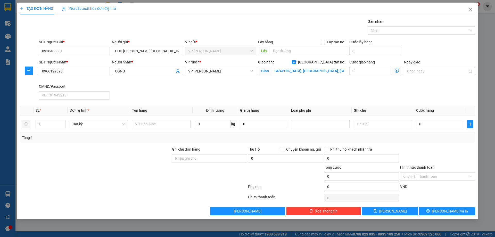
click at [389, 84] on div "SĐT Người Nhận * 0966129898 Người nhận * CÔNG VP Nhận * VP Võ Chí Công Giao hàn…" at bounding box center [257, 80] width 438 height 42
click at [397, 71] on icon "dollar-circle" at bounding box center [397, 71] width 4 height 4
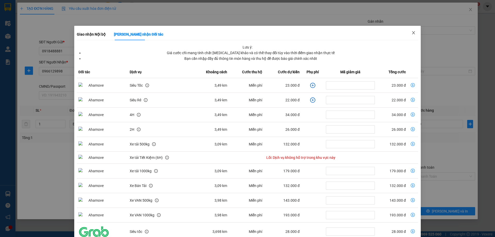
click at [413, 32] on span "Close" at bounding box center [414, 33] width 14 height 14
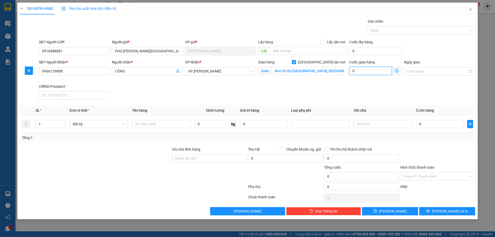
click at [368, 68] on input "0" at bounding box center [371, 71] width 43 height 8
type input "4"
type input "40"
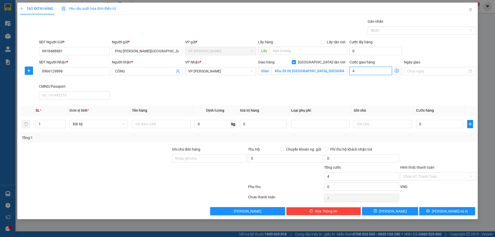
type input "40"
type input "40.000"
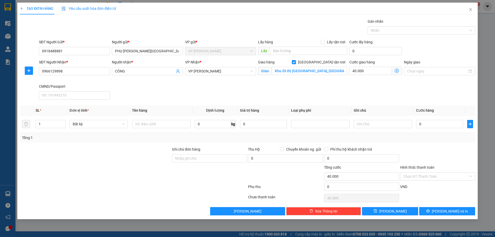
click at [363, 90] on div "SĐT Người Nhận * 0966129898 Người nhận * CÔNG VP Nhận * VP Võ Chí Công Giao hàn…" at bounding box center [257, 80] width 438 height 42
click at [423, 83] on div "Ngày giao" at bounding box center [439, 71] width 73 height 24
click at [165, 123] on input "text" at bounding box center [161, 124] width 58 height 8
type input "p"
type input "PHỤ TÙNG OTO"
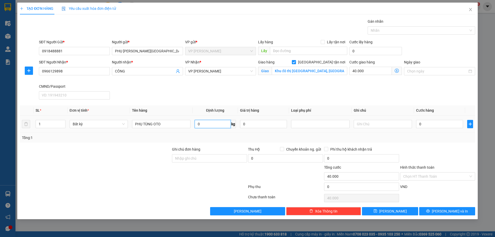
click at [229, 125] on input "0" at bounding box center [213, 124] width 36 height 8
type input "2"
click at [403, 124] on input "text" at bounding box center [383, 124] width 58 height 8
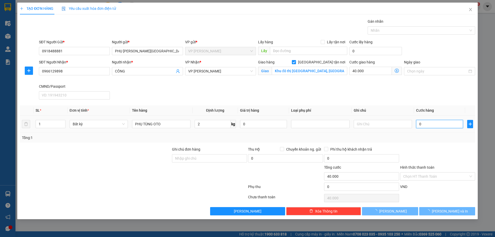
type input "50.000"
type input "90.000"
click at [435, 123] on input "50.000" at bounding box center [439, 124] width 47 height 8
click at [423, 147] on div at bounding box center [438, 156] width 76 height 18
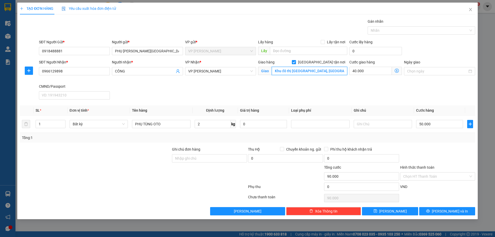
click at [324, 71] on input "Khu đô thị Ciputra, Phú Thượng, Tây Hồ, Hà Nội, Việt Nam" at bounding box center [310, 71] width 76 height 8
click at [372, 67] on input "40.000" at bounding box center [371, 71] width 43 height 8
type input "50.003"
type input "3"
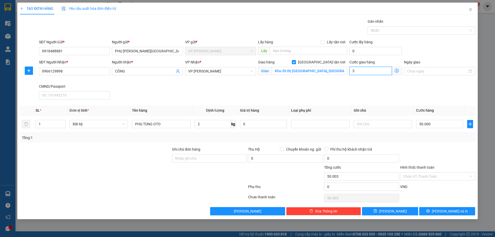
type input "50.035"
type input "35"
type input "85.000"
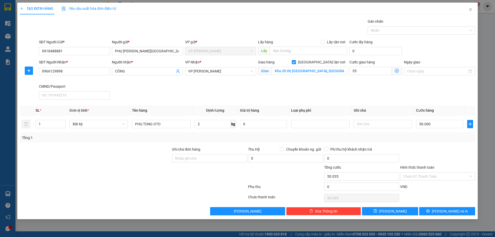
type input "35.000"
click at [328, 90] on div "SĐT Người Nhận * 0966129898 Người nhận * CÔNG VP Nhận * VP Võ Chí Công Giao hàn…" at bounding box center [257, 80] width 438 height 42
click at [457, 215] on button "[PERSON_NAME] và In" at bounding box center [447, 211] width 56 height 8
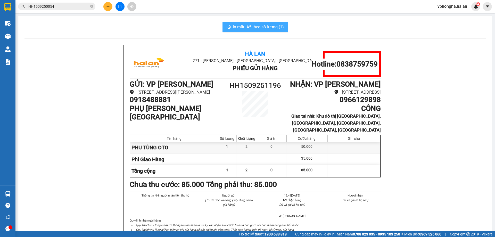
click at [263, 26] on span "In mẫu A5 theo số lượng (1)" at bounding box center [258, 27] width 51 height 6
click at [274, 26] on span "In mẫu A5 theo số lượng (1)" at bounding box center [258, 27] width 51 height 6
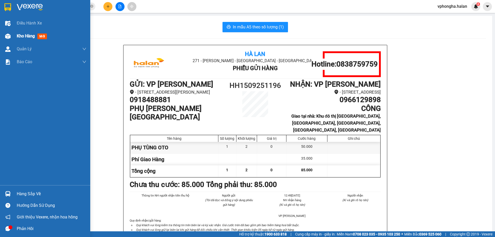
click at [30, 40] on div "Kho hàng mới" at bounding box center [52, 36] width 70 height 13
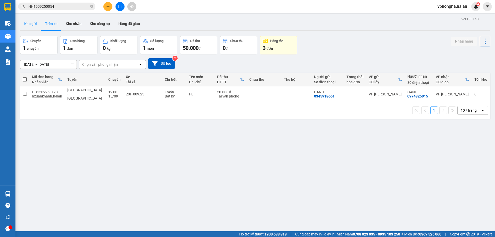
click at [33, 23] on button "Kho gửi" at bounding box center [30, 24] width 21 height 12
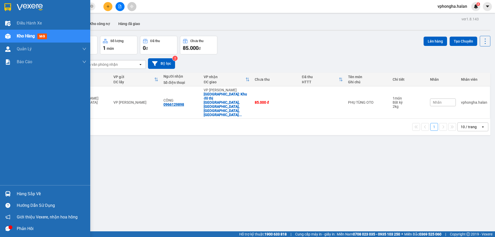
click at [50, 191] on div "Hàng sắp về" at bounding box center [52, 194] width 70 height 8
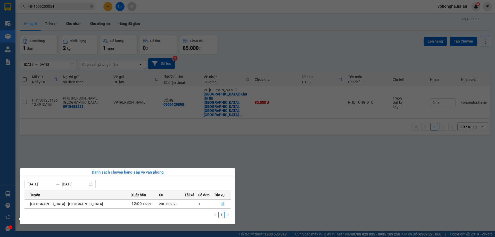
click at [271, 157] on section "Kết quả tìm kiếm ( 1 ) Bộ lọc Mã ĐH Trạng thái Món hàng Thu hộ Tổng cước Chưa c…" at bounding box center [247, 118] width 495 height 237
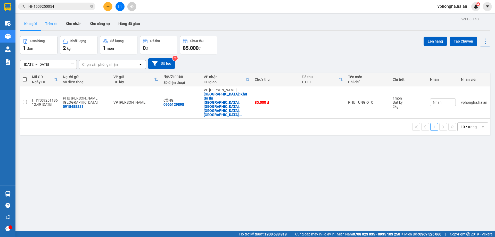
click at [53, 23] on button "Trên xe" at bounding box center [51, 24] width 21 height 12
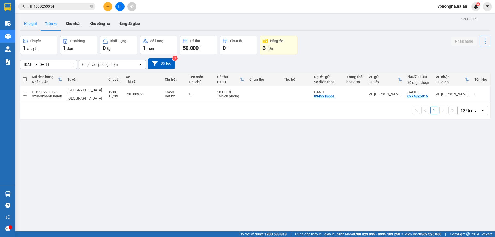
click at [33, 24] on button "Kho gửi" at bounding box center [30, 24] width 21 height 12
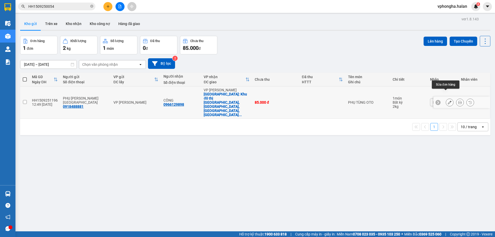
click at [448, 101] on icon at bounding box center [450, 103] width 4 height 4
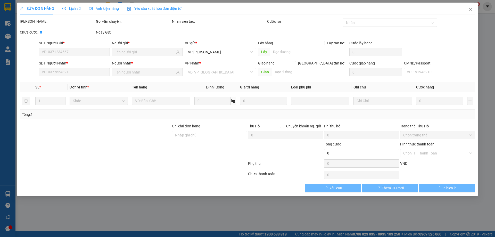
type input "0918488881"
type input "0966129898"
checkbox input "true"
type input "Khu đô thị Ciputra, Phú Thượng, Tây Hồ, Hà Nội, Việt Nam"
type input "85.000"
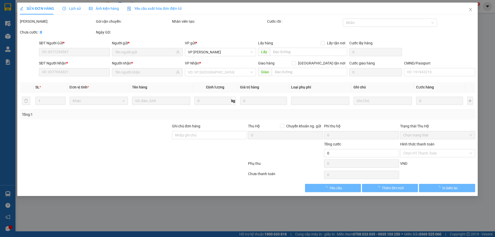
type input "85.000"
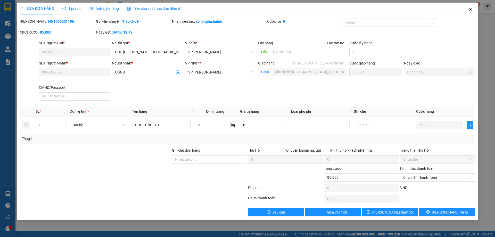
click at [472, 7] on span "Close" at bounding box center [471, 10] width 14 height 14
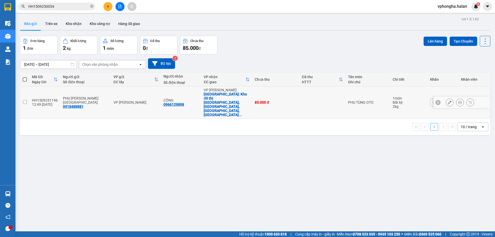
click at [27, 95] on td at bounding box center [24, 102] width 9 height 32
checkbox input "true"
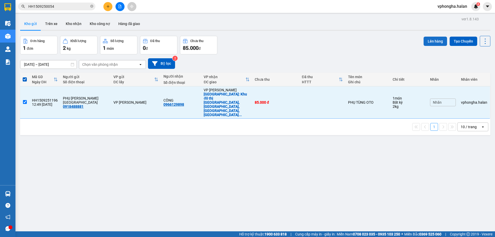
click at [435, 41] on button "Lên hàng" at bounding box center [435, 41] width 23 height 9
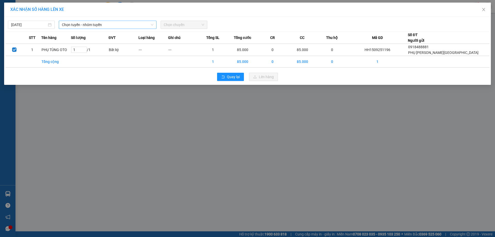
click at [110, 23] on span "Chọn tuyến - nhóm tuyến" at bounding box center [108, 25] width 92 height 8
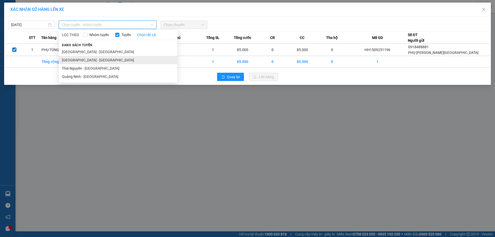
click at [93, 60] on li "Quảng Ninh - Hà Nội" at bounding box center [118, 60] width 119 height 8
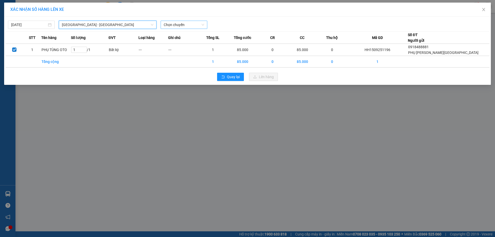
click at [190, 27] on span "Chọn chuyến" at bounding box center [184, 25] width 40 height 8
click at [184, 25] on span "Chọn chuyến" at bounding box center [184, 25] width 40 height 8
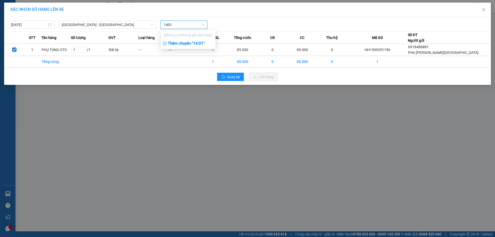
type input "1401"
click at [186, 43] on div "Thêm chuyến " 14:01 "" at bounding box center [188, 43] width 55 height 9
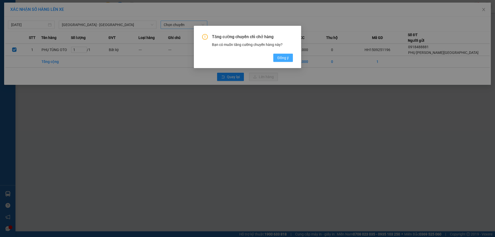
click at [293, 58] on button "Đồng ý" at bounding box center [283, 58] width 20 height 8
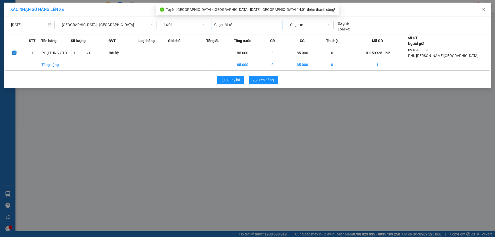
click at [248, 25] on div at bounding box center [247, 25] width 69 height 6
click at [235, 25] on div at bounding box center [247, 25] width 69 height 6
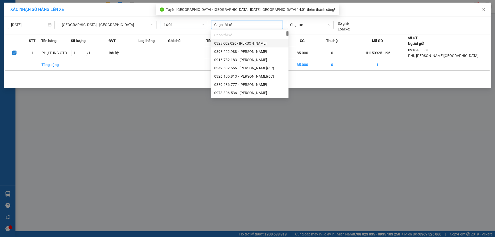
type input "d"
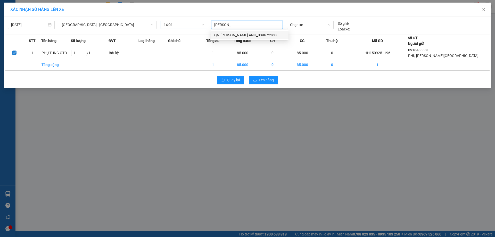
type input "đặng phư"
click at [250, 37] on div "QN.ĐẶNG PHƯƠNG ANH_0396722600" at bounding box center [249, 35] width 71 height 6
click at [313, 26] on span "Chọn xe" at bounding box center [310, 25] width 40 height 8
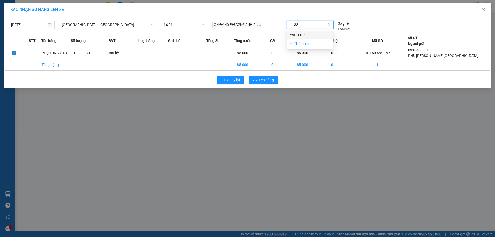
type input "11838"
click at [306, 34] on div "29E-118.38" at bounding box center [310, 35] width 40 height 6
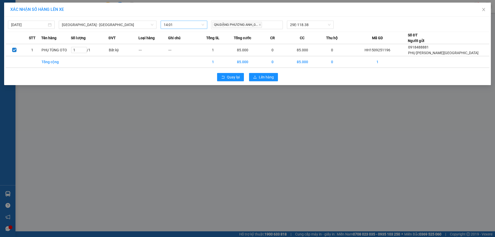
click at [274, 82] on div "Quay lại Lên hàng" at bounding box center [247, 76] width 484 height 13
click at [273, 77] on span "Lên hàng" at bounding box center [266, 77] width 15 height 6
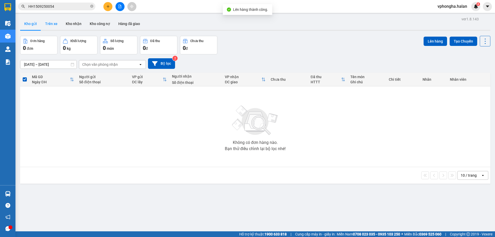
click at [48, 23] on button "Trên xe" at bounding box center [51, 24] width 21 height 12
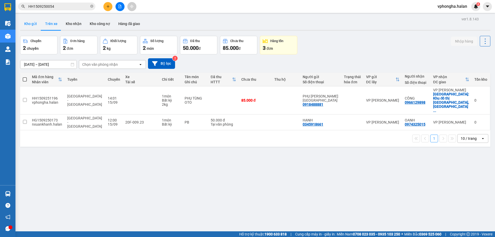
click at [35, 19] on button "Kho gửi" at bounding box center [30, 24] width 21 height 12
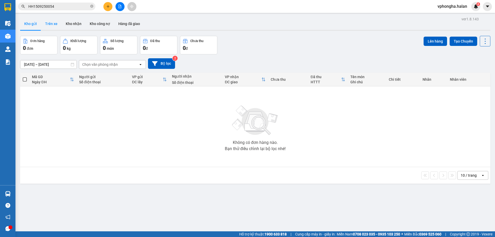
click at [55, 21] on button "Trên xe" at bounding box center [51, 24] width 21 height 12
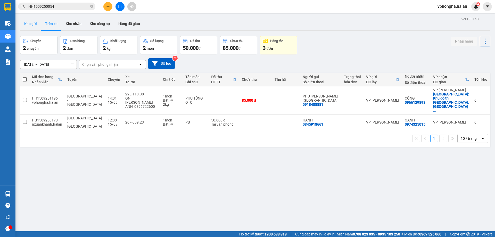
click at [29, 23] on button "Kho gửi" at bounding box center [30, 24] width 21 height 12
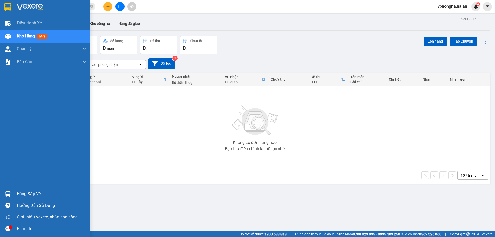
click at [39, 193] on div "Hàng sắp về" at bounding box center [52, 194] width 70 height 8
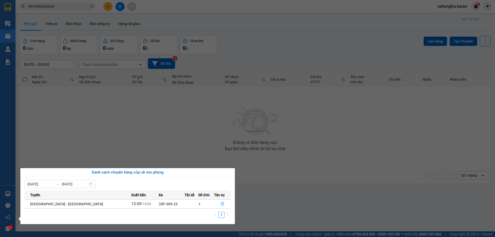
click at [69, 20] on section "Kết quả tìm kiếm ( 1 ) Bộ lọc Mã ĐH Trạng thái Món hàng Thu hộ Tổng cước Chưa c…" at bounding box center [247, 118] width 495 height 237
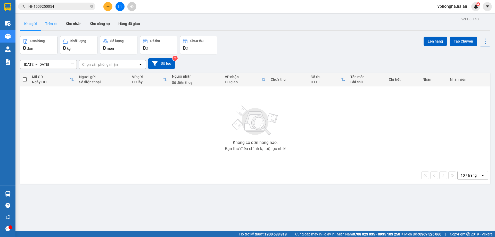
click at [52, 23] on button "Trên xe" at bounding box center [51, 24] width 21 height 12
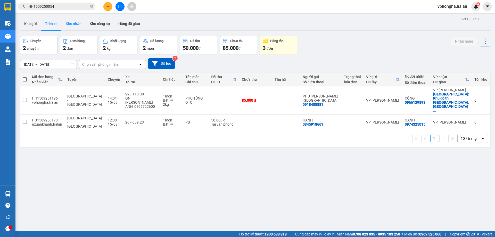
click at [67, 23] on button "Kho nhận" at bounding box center [74, 24] width 24 height 12
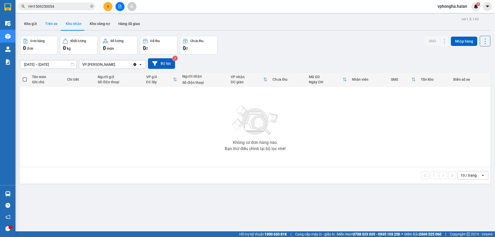
click at [52, 25] on button "Trên xe" at bounding box center [51, 24] width 21 height 12
type input "[DATE] – [DATE]"
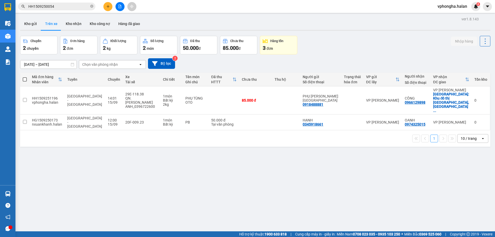
click at [52, 25] on button "Trên xe" at bounding box center [51, 24] width 21 height 12
click at [30, 25] on button "Kho gửi" at bounding box center [30, 24] width 21 height 12
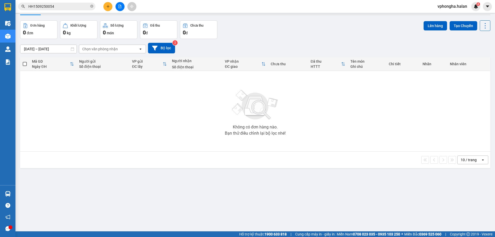
scroll to position [24, 0]
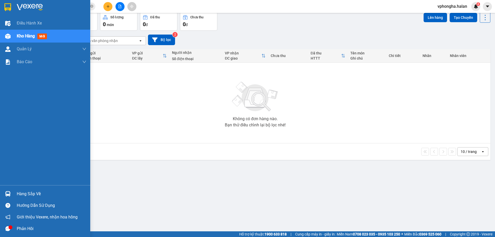
click at [30, 38] on span "Kho hàng" at bounding box center [26, 36] width 18 height 5
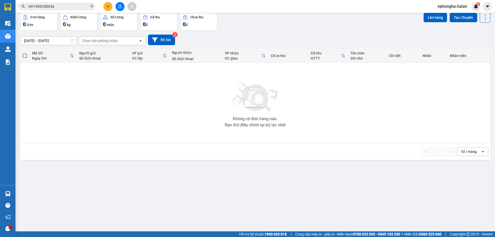
click at [185, 169] on div "ver 1.8.143 Kho gửi Trên xe Kho nhận Kho công nợ Hàng đã giao Đơn hàng 0 đơn Kh…" at bounding box center [255, 110] width 475 height 237
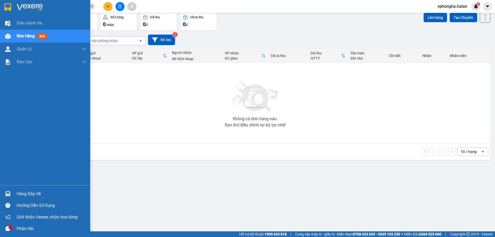
click at [24, 192] on div "Hàng sắp về" at bounding box center [52, 194] width 70 height 8
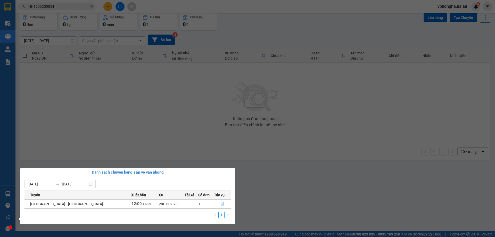
click at [141, 152] on section "Kết quả tìm kiếm ( 1 ) Bộ lọc Mã ĐH Trạng thái Món hàng Thu hộ Tổng cước Chưa c…" at bounding box center [247, 118] width 495 height 237
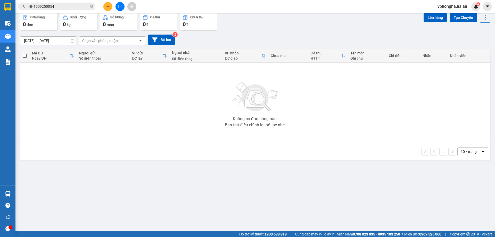
scroll to position [0, 0]
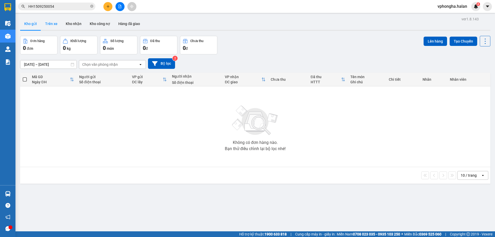
click at [55, 26] on button "Trên xe" at bounding box center [51, 24] width 21 height 12
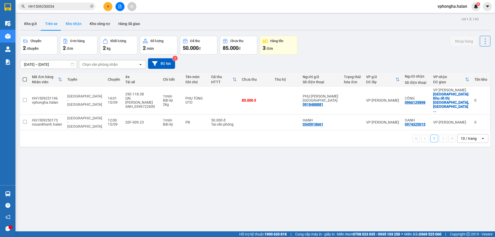
click at [75, 21] on button "Kho nhận" at bounding box center [74, 24] width 24 height 12
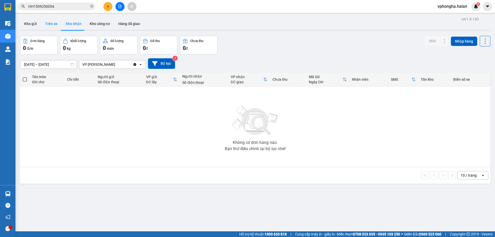
click at [47, 23] on button "Trên xe" at bounding box center [51, 24] width 21 height 12
type input "[DATE] – [DATE]"
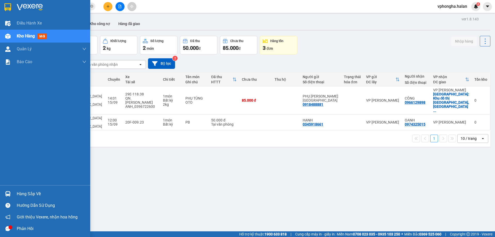
drag, startPoint x: 10, startPoint y: 191, endPoint x: 21, endPoint y: 190, distance: 11.4
click at [10, 191] on div at bounding box center [7, 193] width 9 height 9
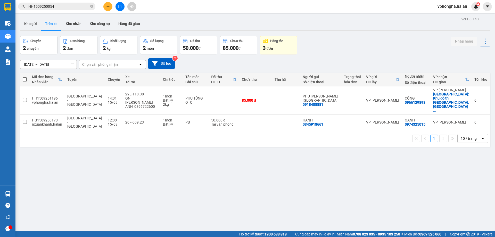
drag, startPoint x: 298, startPoint y: 149, endPoint x: 258, endPoint y: 144, distance: 40.7
click at [298, 149] on section "Kết quả tìm kiếm ( 1 ) Bộ lọc Mã ĐH Trạng thái Món hàng Thu hộ Tổng cước Chưa c…" at bounding box center [247, 118] width 495 height 237
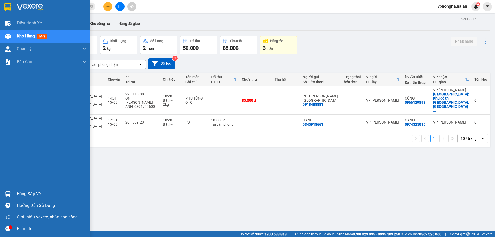
click at [36, 191] on div "Hàng sắp về" at bounding box center [52, 194] width 70 height 8
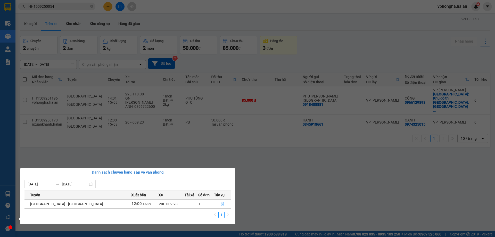
click at [285, 154] on section "Kết quả tìm kiếm ( 1 ) Bộ lọc Mã ĐH Trạng thái Món hàng Thu hộ Tổng cước Chưa c…" at bounding box center [247, 118] width 495 height 237
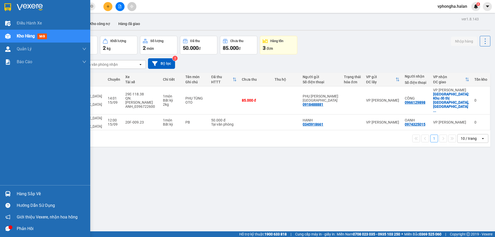
click at [38, 196] on div "Hàng sắp về" at bounding box center [52, 194] width 70 height 8
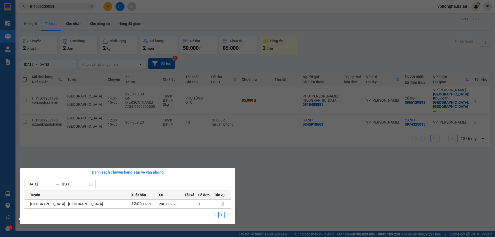
click at [163, 163] on section "Kết quả tìm kiếm ( 1 ) Bộ lọc Mã ĐH Trạng thái Món hàng Thu hộ Tổng cước Chưa c…" at bounding box center [247, 118] width 495 height 237
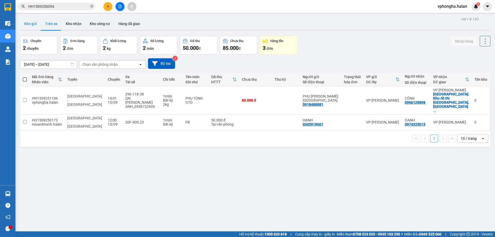
click at [32, 24] on button "Kho gửi" at bounding box center [30, 24] width 21 height 12
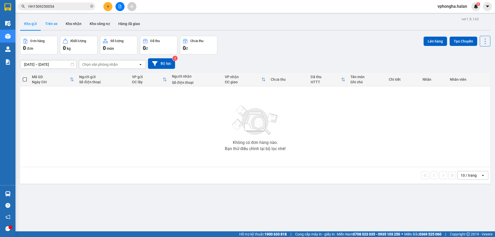
click at [52, 25] on button "Trên xe" at bounding box center [51, 24] width 21 height 12
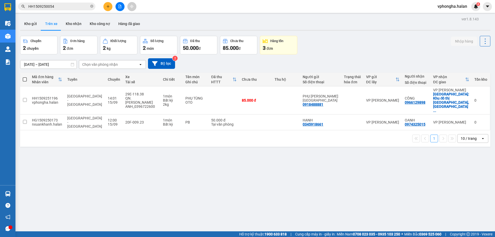
click at [50, 24] on button "Trên xe" at bounding box center [51, 24] width 21 height 12
click at [29, 22] on button "Kho gửi" at bounding box center [30, 24] width 21 height 12
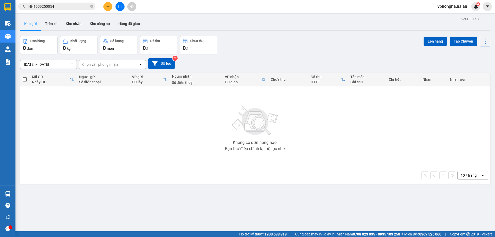
drag, startPoint x: 52, startPoint y: 24, endPoint x: 58, endPoint y: 58, distance: 33.8
click at [52, 26] on button "Trên xe" at bounding box center [51, 24] width 21 height 12
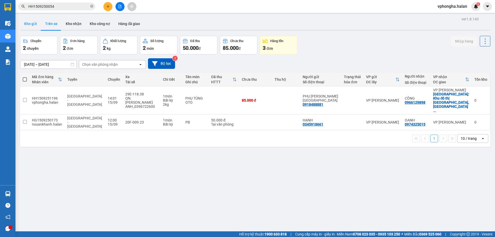
click at [28, 24] on button "Kho gửi" at bounding box center [30, 24] width 21 height 12
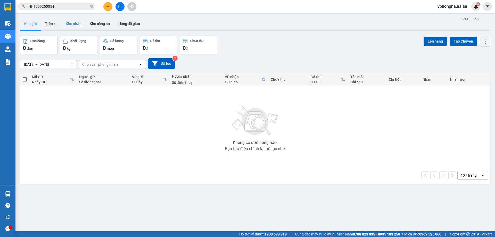
click at [62, 24] on button "Kho nhận" at bounding box center [74, 24] width 24 height 12
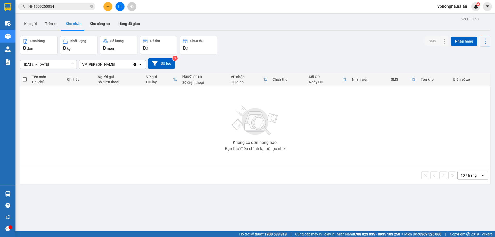
click at [62, 18] on button "Kho nhận" at bounding box center [74, 24] width 24 height 12
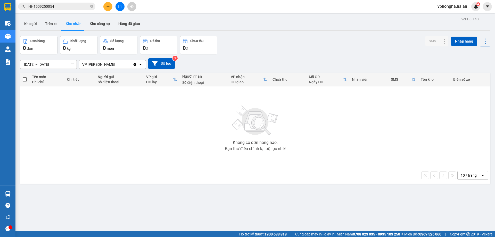
click at [62, 18] on button "Kho nhận" at bounding box center [74, 24] width 24 height 12
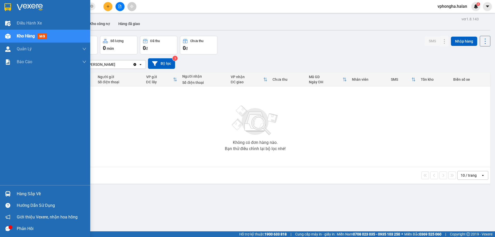
click at [8, 227] on icon "message" at bounding box center [7, 228] width 5 height 5
click at [22, 198] on div "Hàng sắp về" at bounding box center [52, 194] width 70 height 8
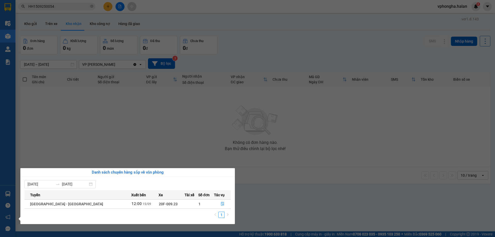
click at [101, 135] on section "Kết quả tìm kiếm ( 1 ) Bộ lọc Mã ĐH Trạng thái Món hàng Thu hộ Tổng cước Chưa c…" at bounding box center [247, 118] width 495 height 237
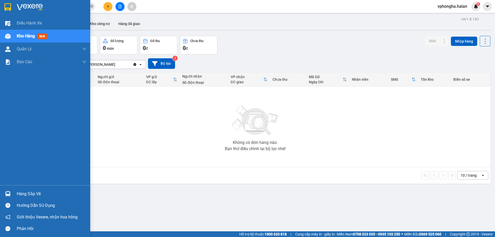
click at [27, 194] on div "Hàng sắp về" at bounding box center [52, 194] width 70 height 8
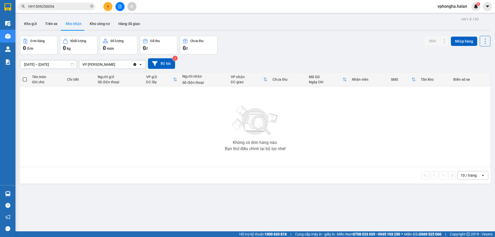
drag, startPoint x: 124, startPoint y: 140, endPoint x: 103, endPoint y: 126, distance: 25.2
click at [123, 140] on section "Kết quả tìm kiếm ( 1 ) Bộ lọc Mã ĐH Trạng thái Món hàng Thu hộ Tổng cước Chưa c…" at bounding box center [247, 118] width 495 height 237
click at [53, 24] on button "Trên xe" at bounding box center [51, 24] width 21 height 12
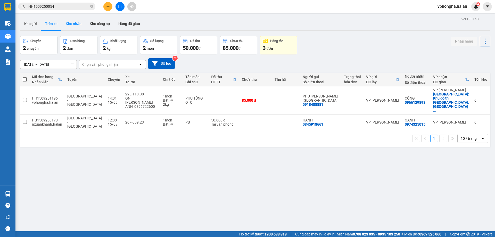
click at [71, 25] on button "Kho nhận" at bounding box center [74, 24] width 24 height 12
type input "18/07/2025 – 15/09/2025"
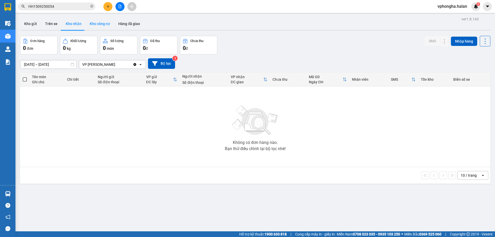
click at [96, 23] on button "Kho công nợ" at bounding box center [100, 24] width 29 height 12
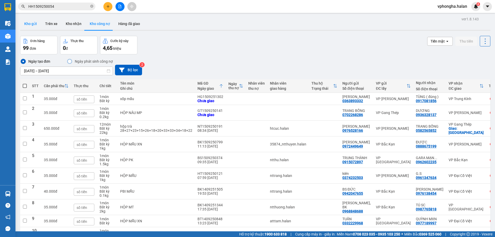
click at [31, 24] on button "Kho gửi" at bounding box center [30, 24] width 21 height 12
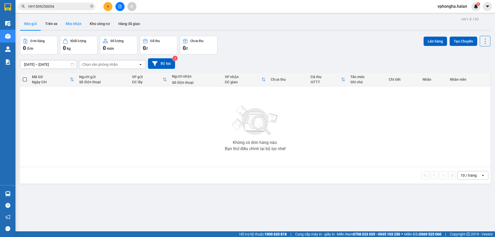
click at [67, 26] on button "Kho nhận" at bounding box center [74, 24] width 24 height 12
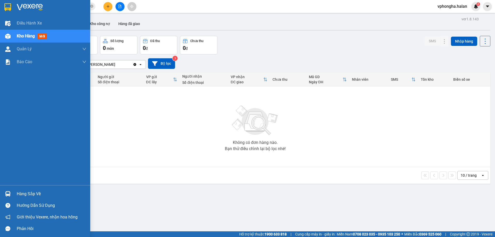
click at [21, 196] on div "Hàng sắp về" at bounding box center [52, 194] width 70 height 8
